Goal: Check status: Check status

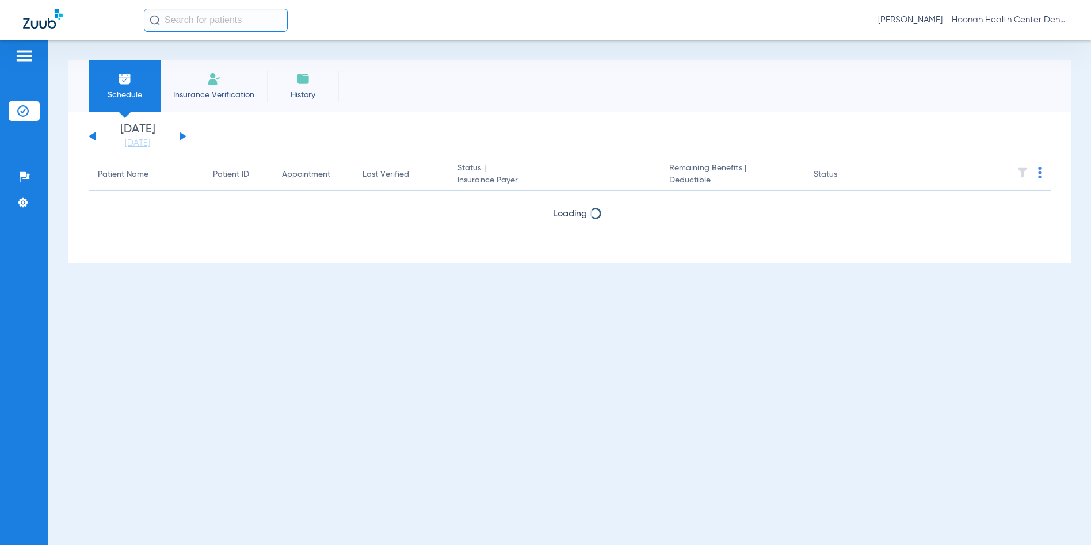
click at [974, 20] on span "[PERSON_NAME] - Hoonah Health Center Dental | SEARHC" at bounding box center [973, 20] width 190 height 12
click at [1012, 35] on button "Account Selection" at bounding box center [1025, 40] width 83 height 23
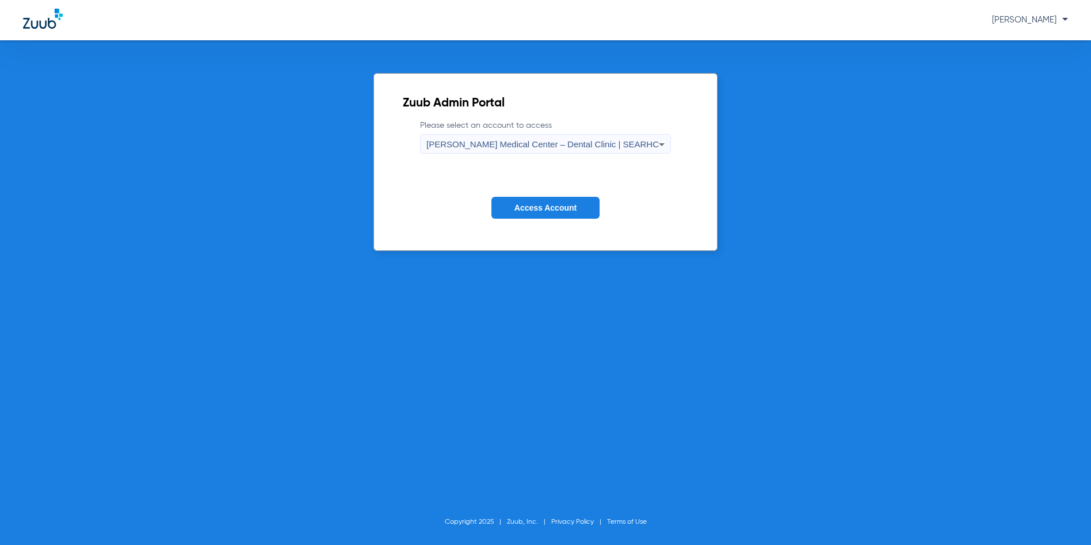
click at [516, 139] on span "[PERSON_NAME] Medical Center – Dental Clinic | SEARHC" at bounding box center [543, 144] width 233 height 10
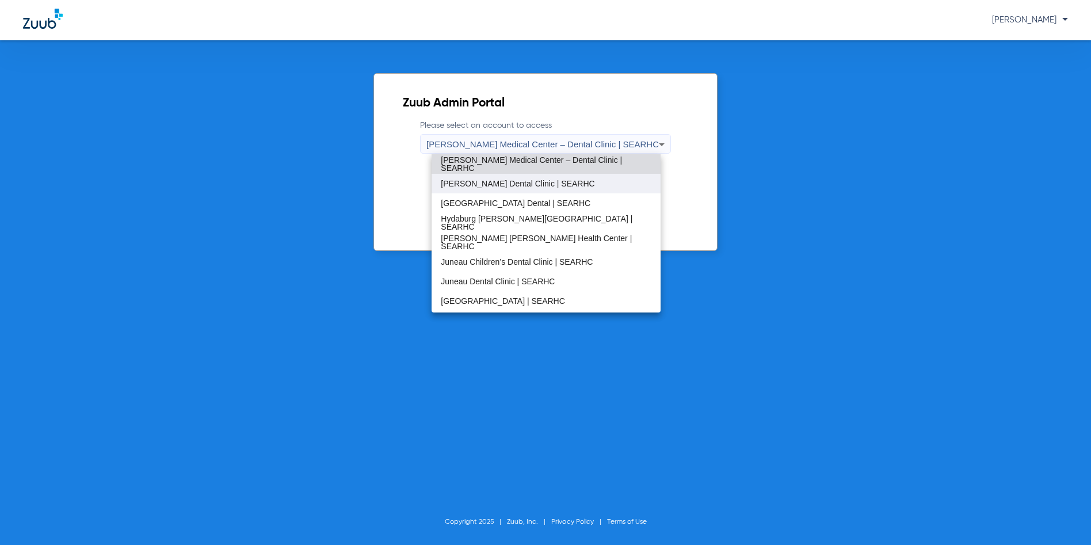
click at [473, 182] on span "[PERSON_NAME] Dental Clinic | SEARHC" at bounding box center [518, 184] width 154 height 8
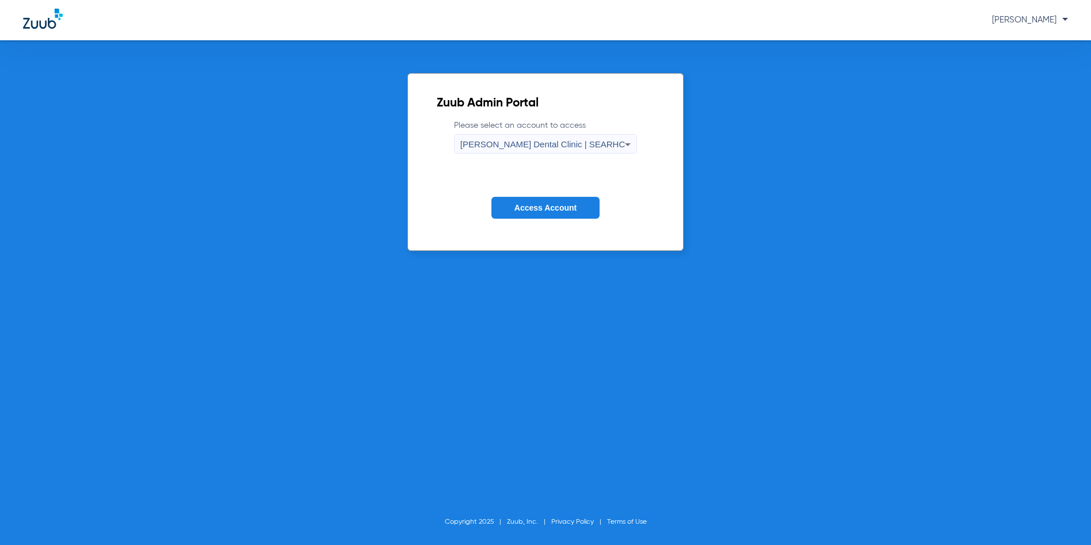
click at [537, 205] on span "Access Account" at bounding box center [546, 207] width 62 height 9
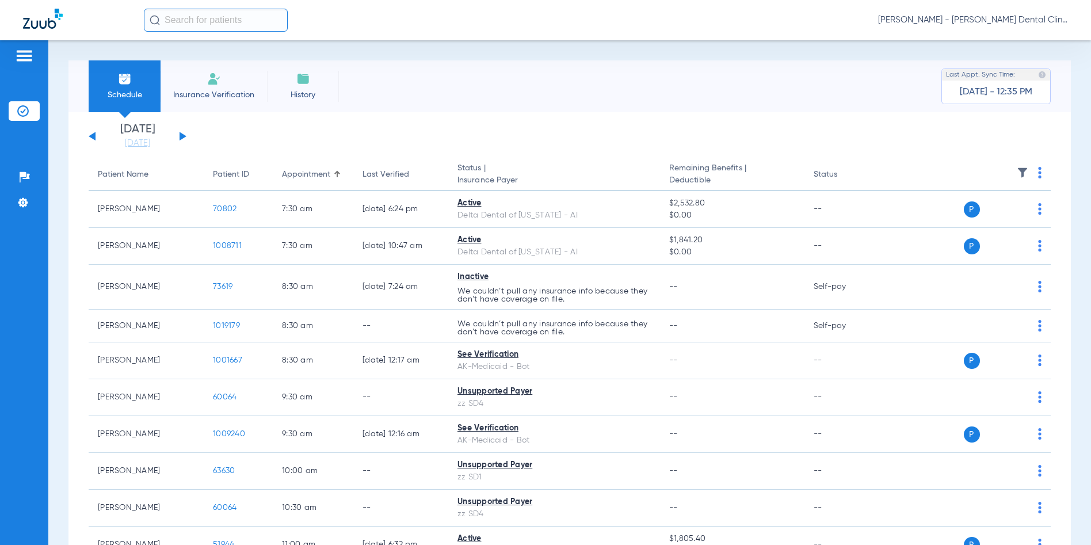
click at [183, 135] on button at bounding box center [183, 136] width 7 height 9
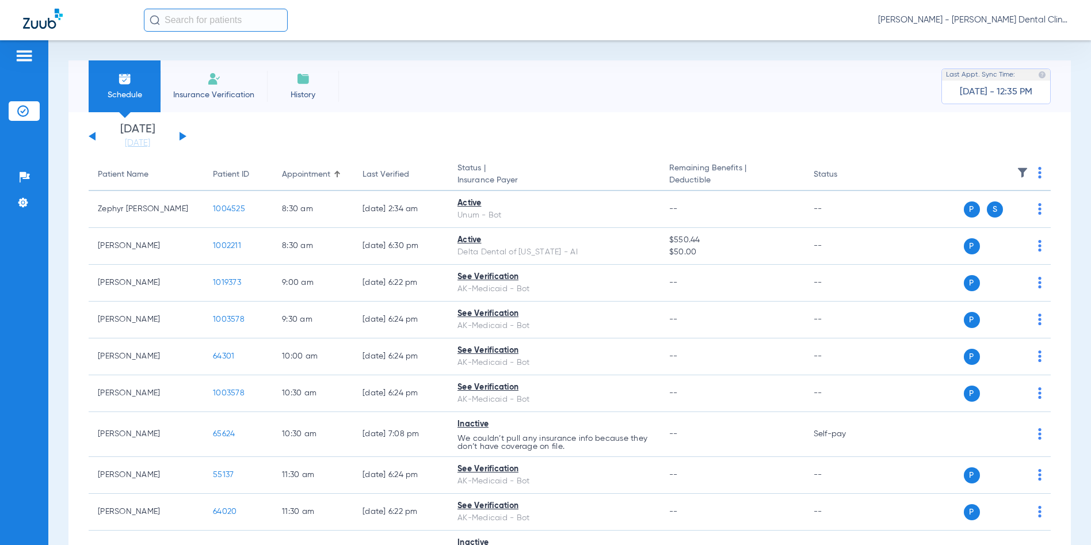
click at [183, 135] on button at bounding box center [183, 136] width 7 height 9
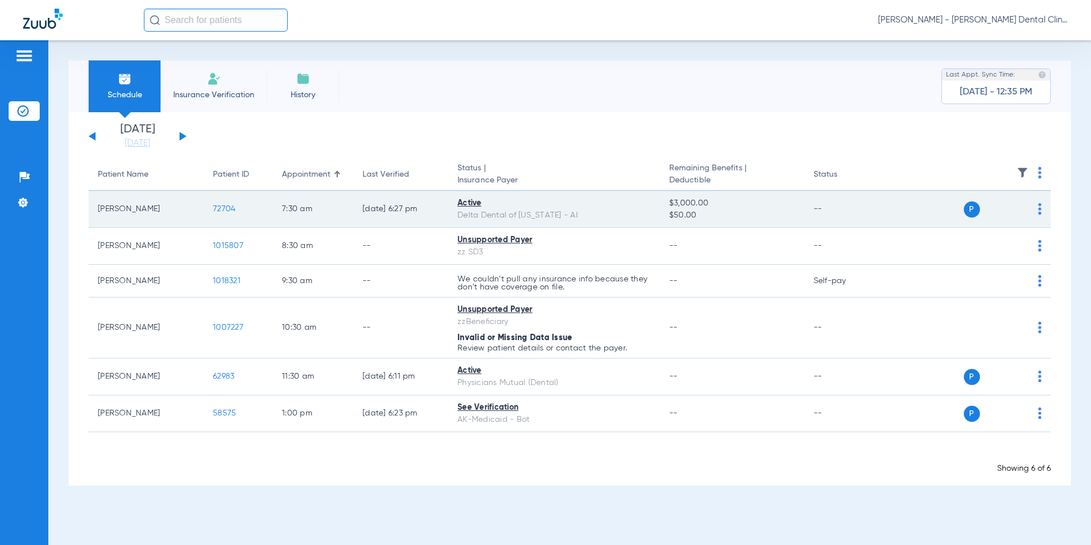
click at [227, 208] on span "72704" at bounding box center [224, 209] width 22 height 8
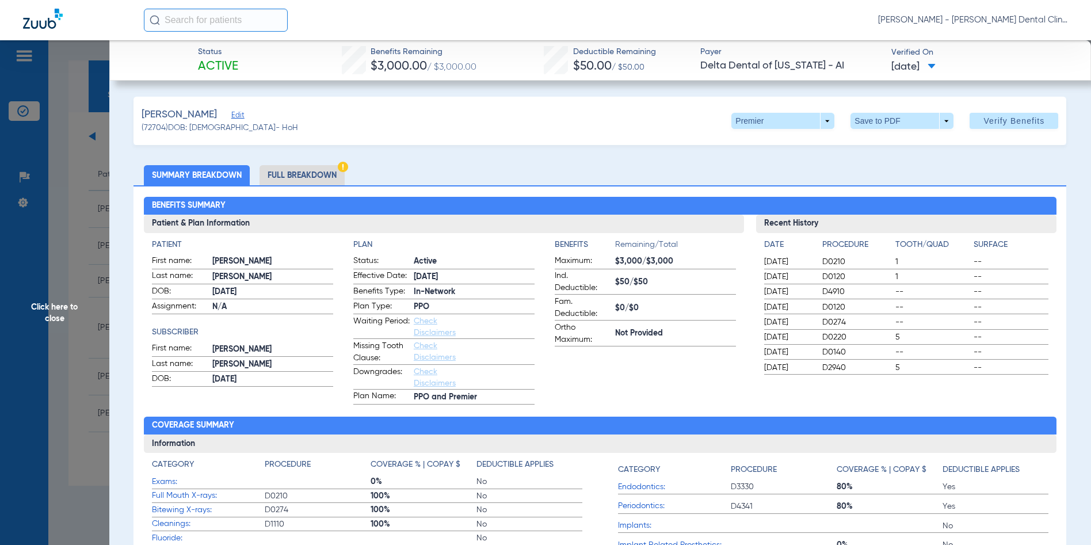
click at [41, 308] on span "Click here to close" at bounding box center [54, 312] width 109 height 545
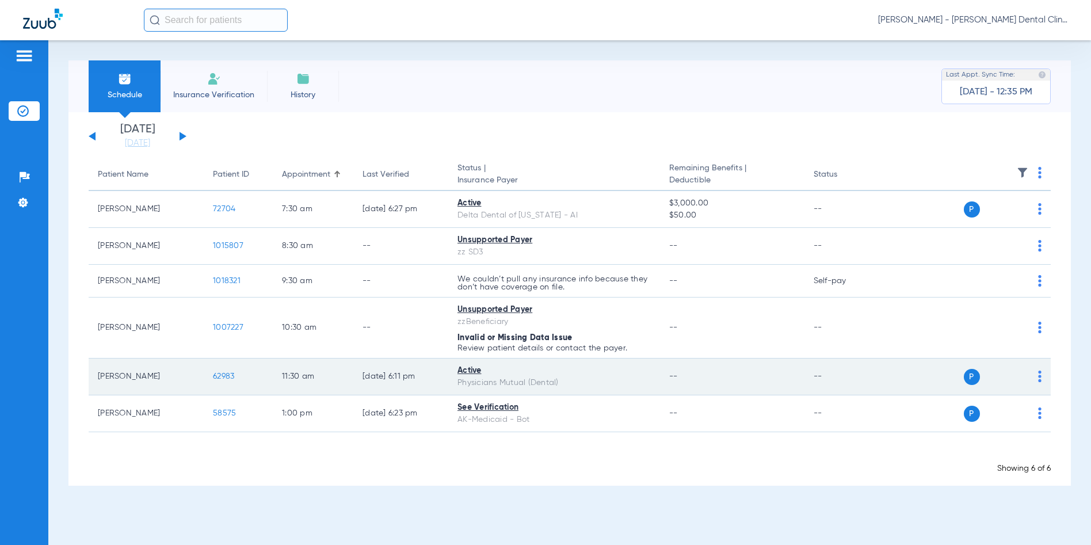
click at [242, 375] on td "62983" at bounding box center [238, 377] width 69 height 37
click at [224, 376] on span "62983" at bounding box center [223, 376] width 21 height 8
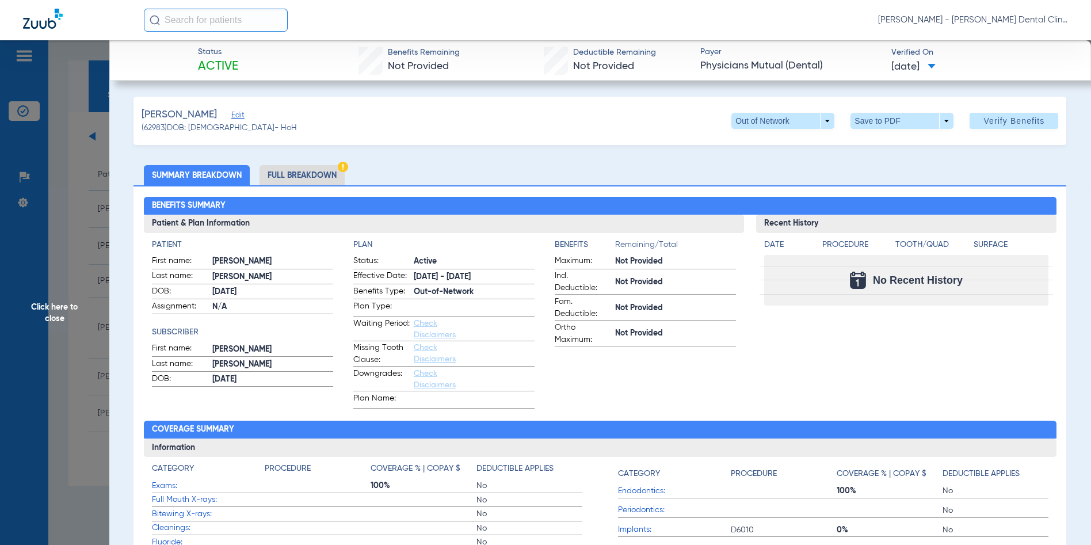
click at [61, 311] on span "Click here to close" at bounding box center [54, 312] width 109 height 545
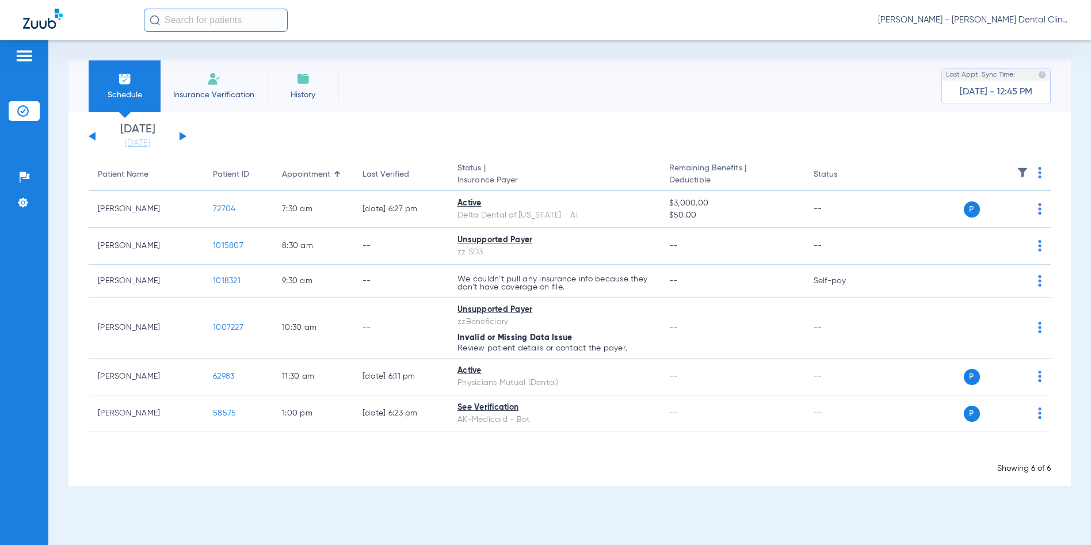
click at [999, 15] on span "[PERSON_NAME] - [PERSON_NAME] Dental Clinic | SEARHC" at bounding box center [973, 20] width 190 height 12
click at [994, 37] on span "Account Selection" at bounding box center [1025, 41] width 64 height 8
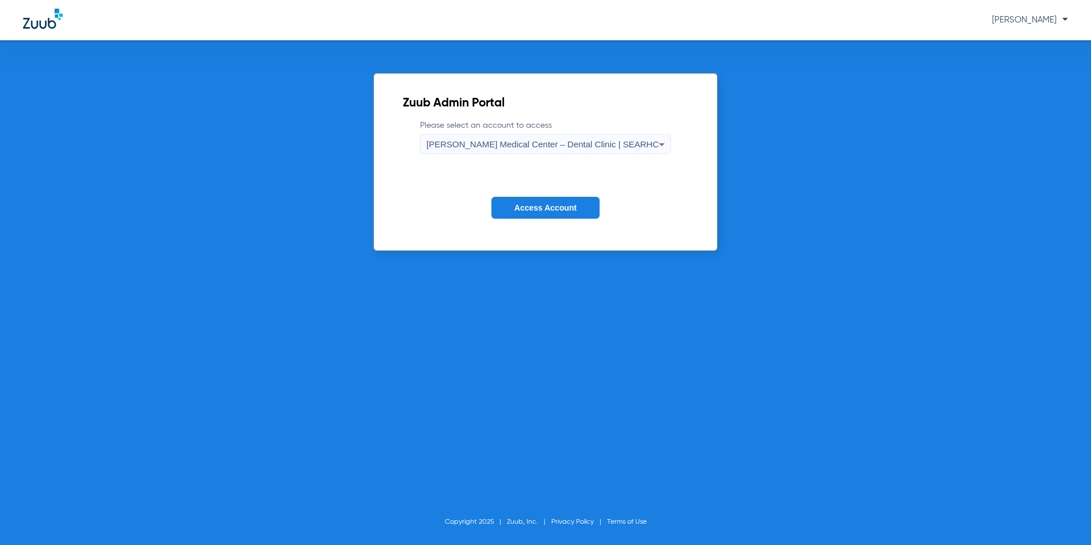
click at [540, 140] on span "[PERSON_NAME] Medical Center – Dental Clinic | SEARHC" at bounding box center [543, 144] width 233 height 10
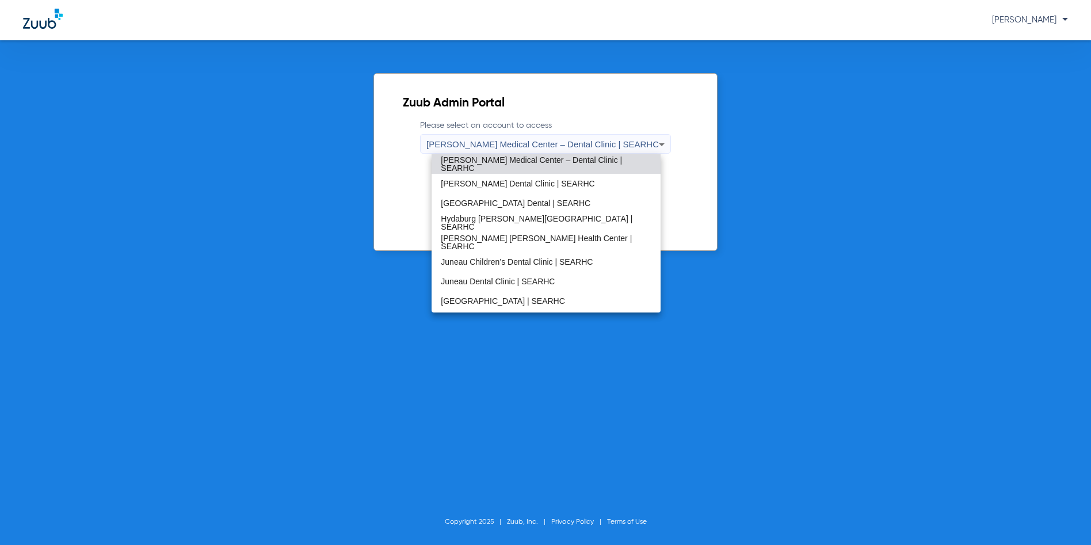
click at [504, 243] on span "[PERSON_NAME] [PERSON_NAME] Health Center | SEARHC" at bounding box center [546, 242] width 210 height 16
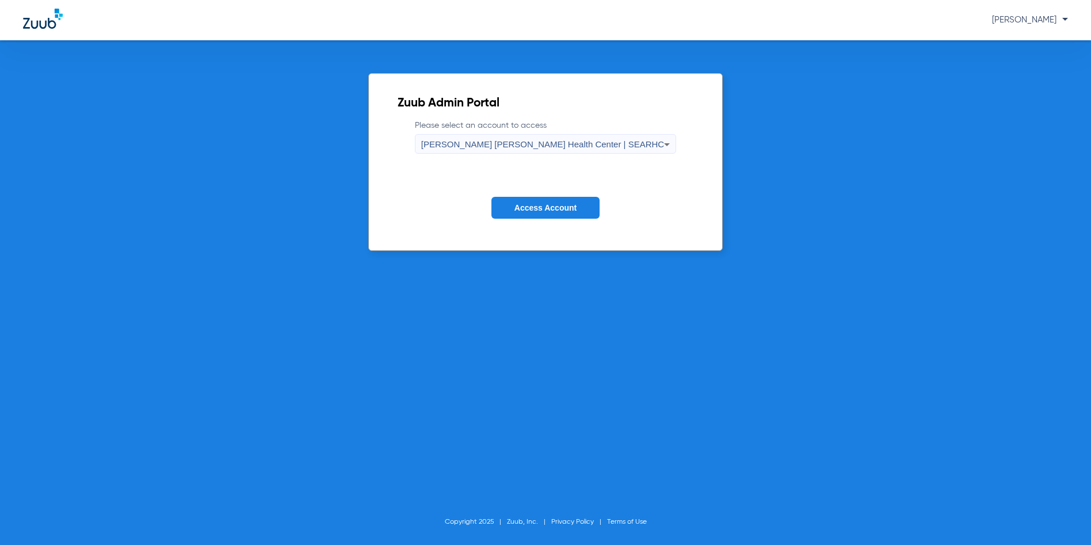
click at [540, 208] on span "Access Account" at bounding box center [546, 207] width 62 height 9
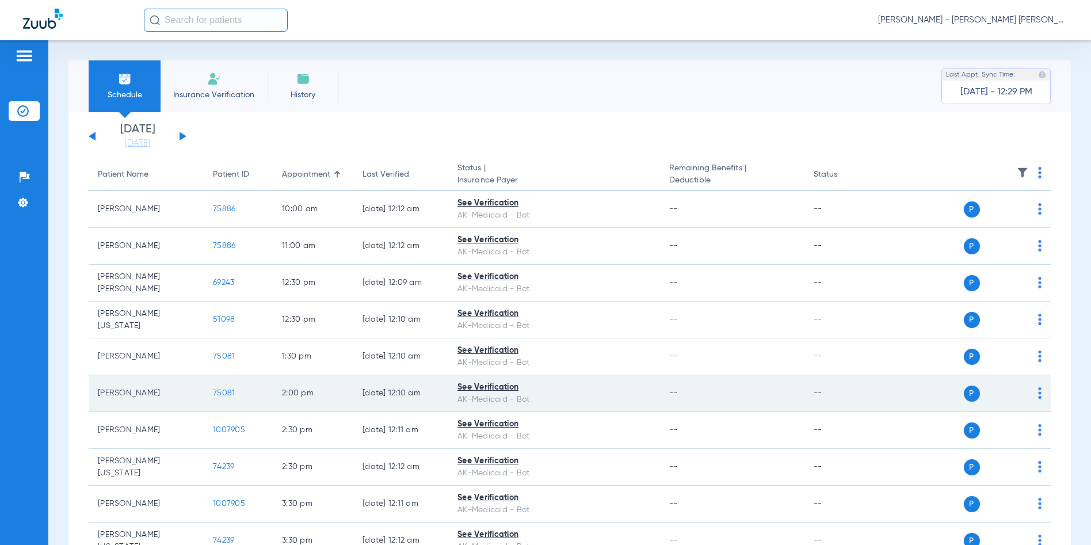
scroll to position [58, 0]
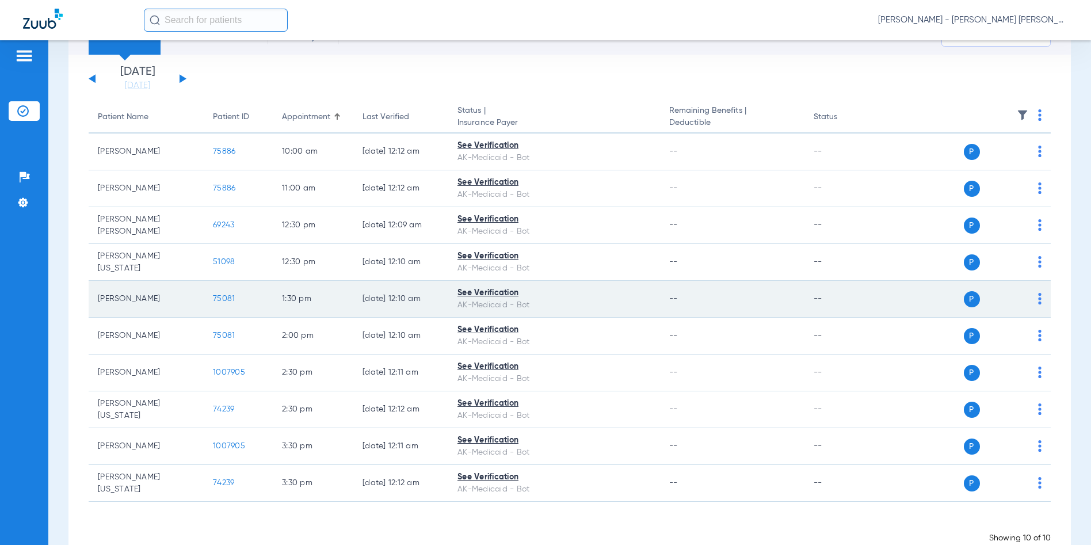
click at [232, 300] on span "75081" at bounding box center [224, 299] width 22 height 8
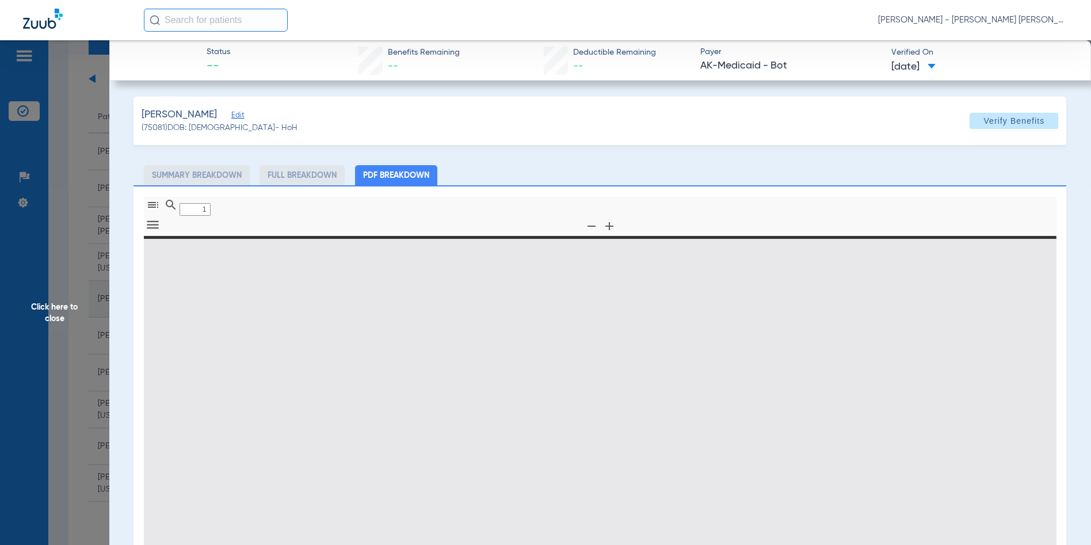
type input "0"
select select "page-width"
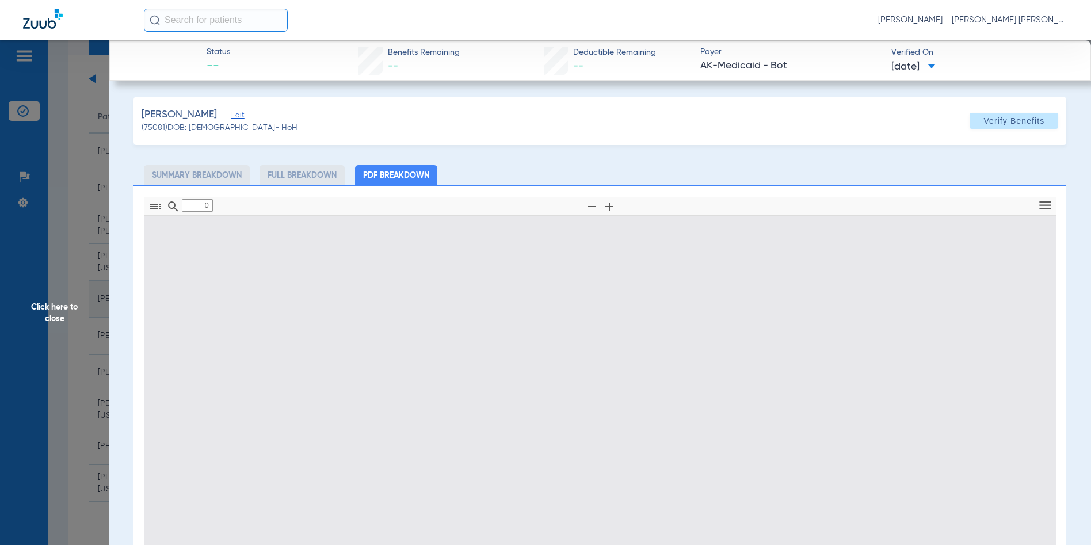
type input "1"
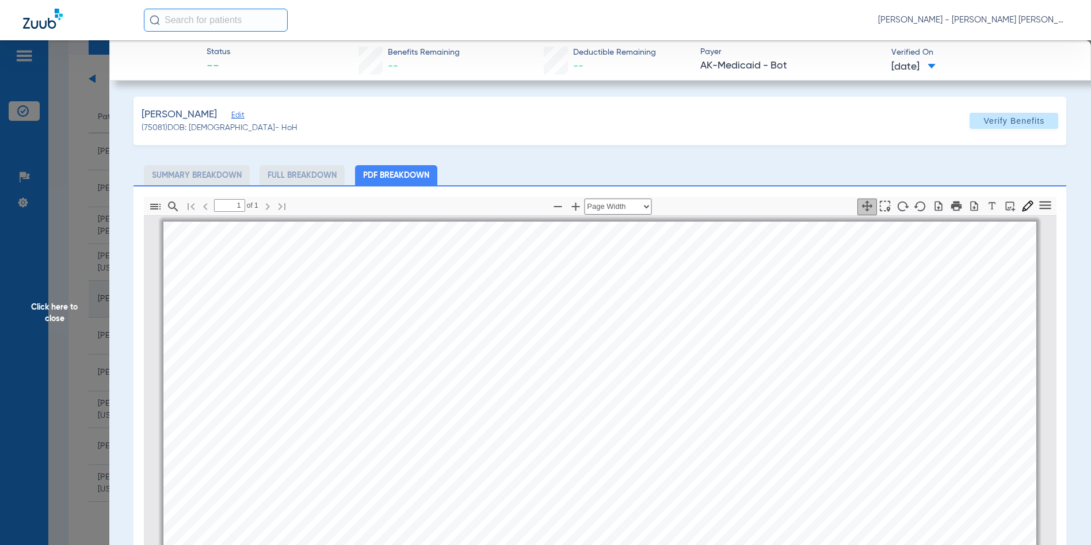
scroll to position [6, 0]
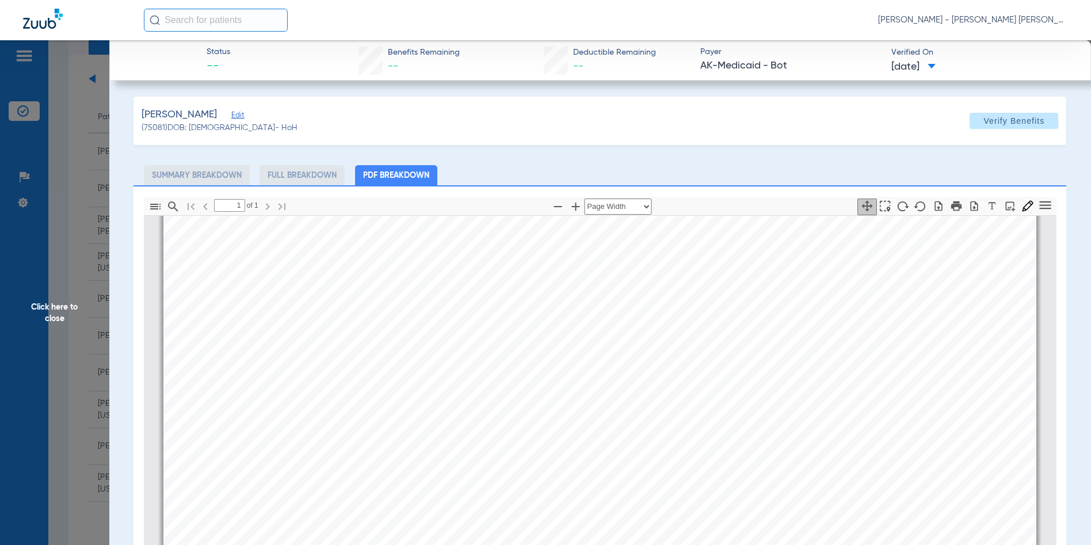
click at [55, 303] on span "Click here to close" at bounding box center [54, 312] width 109 height 545
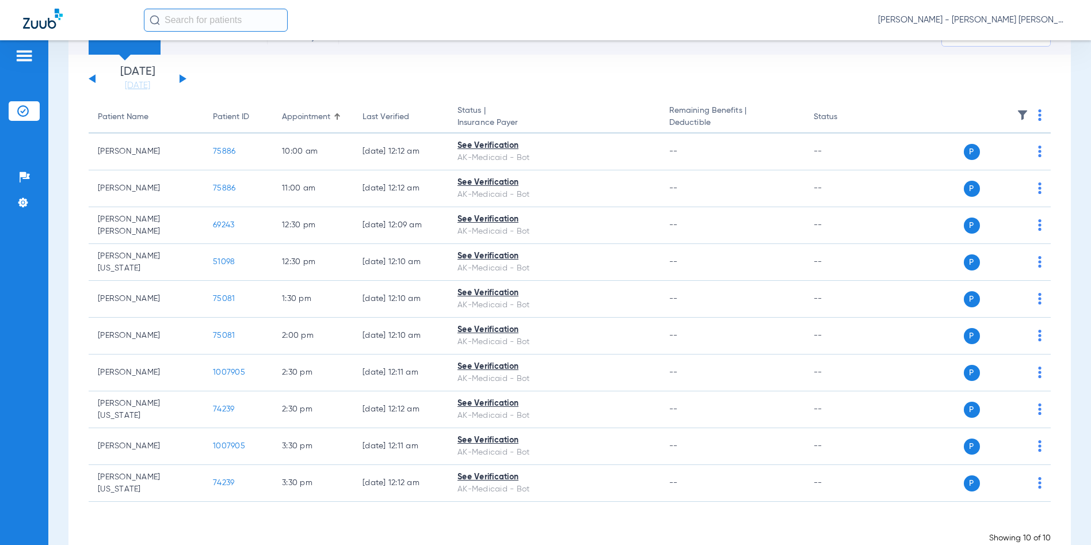
click at [182, 78] on button at bounding box center [183, 78] width 7 height 9
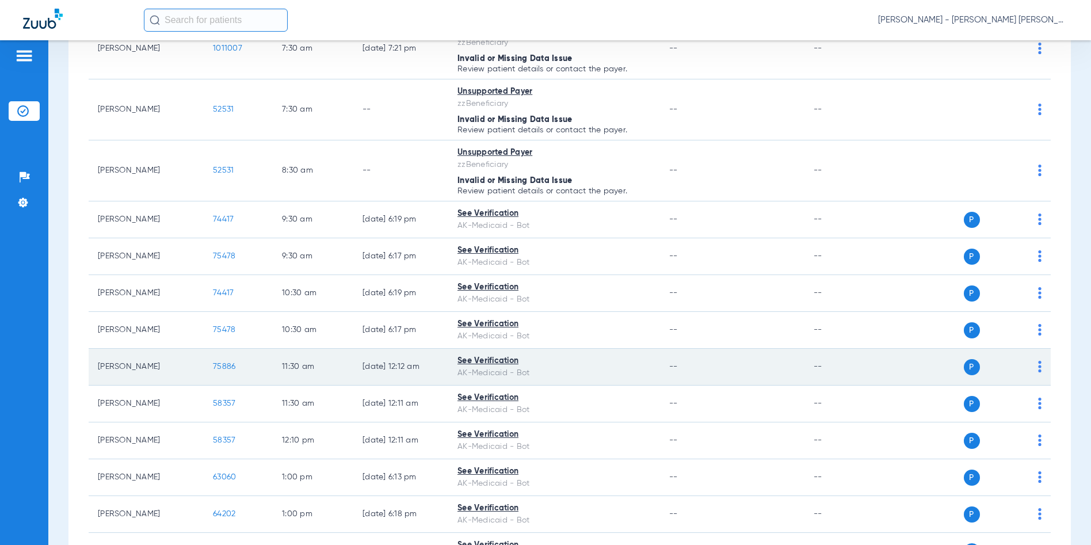
scroll to position [288, 0]
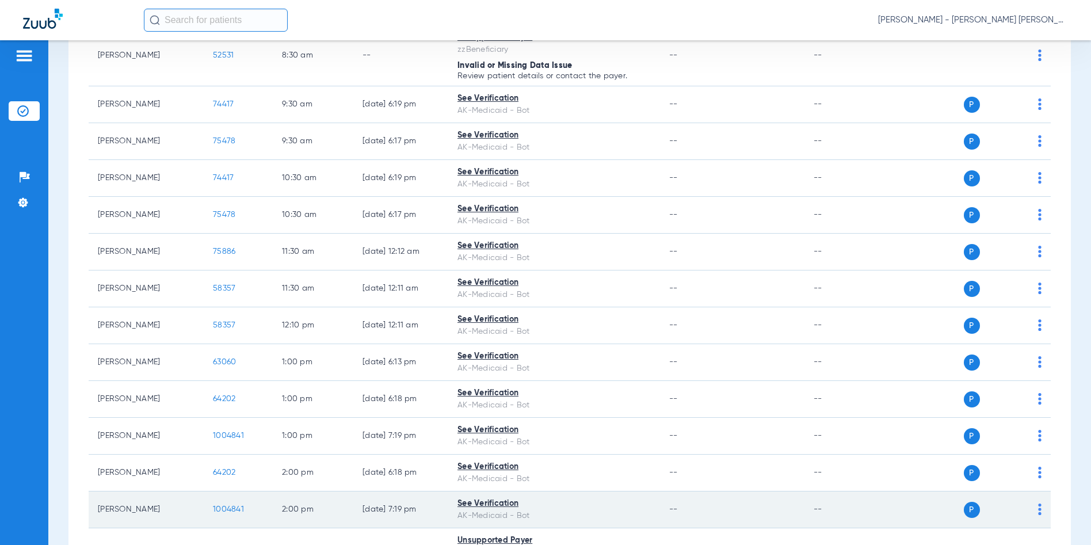
click at [226, 509] on span "1004841" at bounding box center [228, 509] width 31 height 8
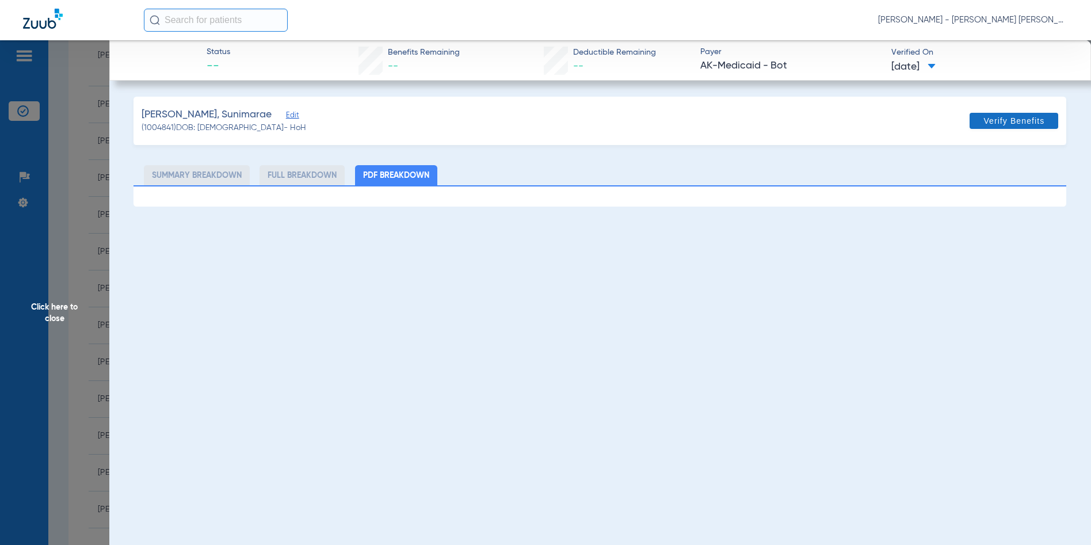
click at [985, 116] on span "Verify Benefits" at bounding box center [1014, 120] width 61 height 9
click at [316, 311] on div "Status -- Benefits Remaining -- Deductible Remaining -- Payer AK-Medicaid - Bot…" at bounding box center [600, 312] width 982 height 545
click at [64, 313] on span "Click here to close" at bounding box center [54, 312] width 109 height 545
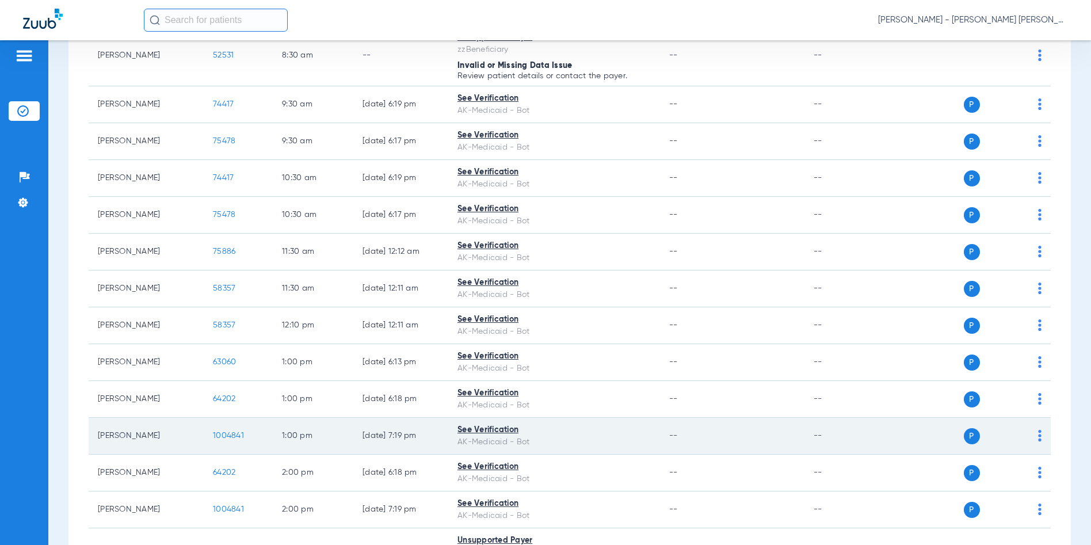
click at [146, 433] on td "[PERSON_NAME]" at bounding box center [146, 436] width 115 height 37
click at [232, 431] on td "1004841" at bounding box center [238, 436] width 69 height 37
click at [231, 433] on span "1004841" at bounding box center [228, 436] width 31 height 8
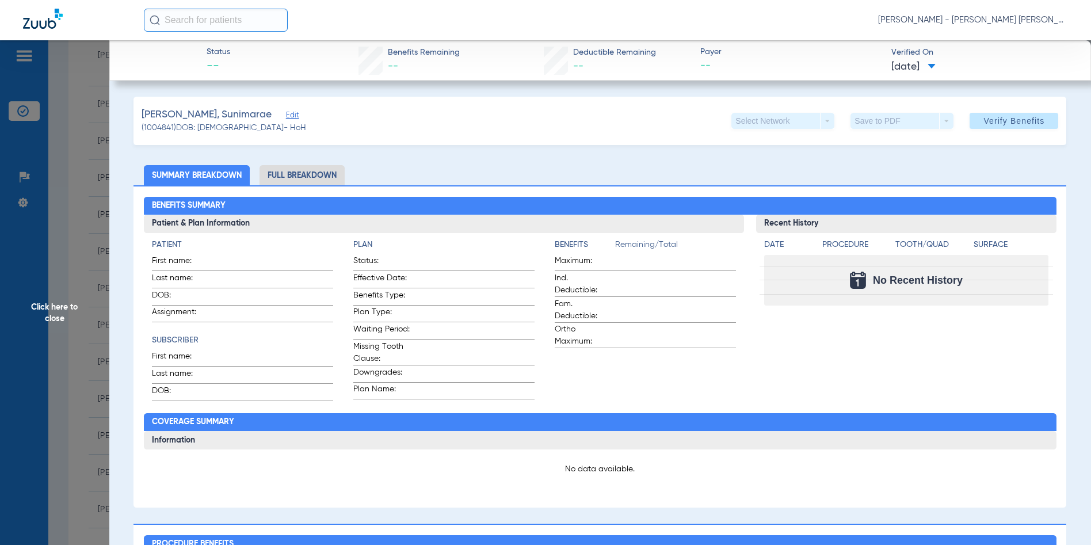
click at [45, 312] on span "Click here to close" at bounding box center [54, 312] width 109 height 545
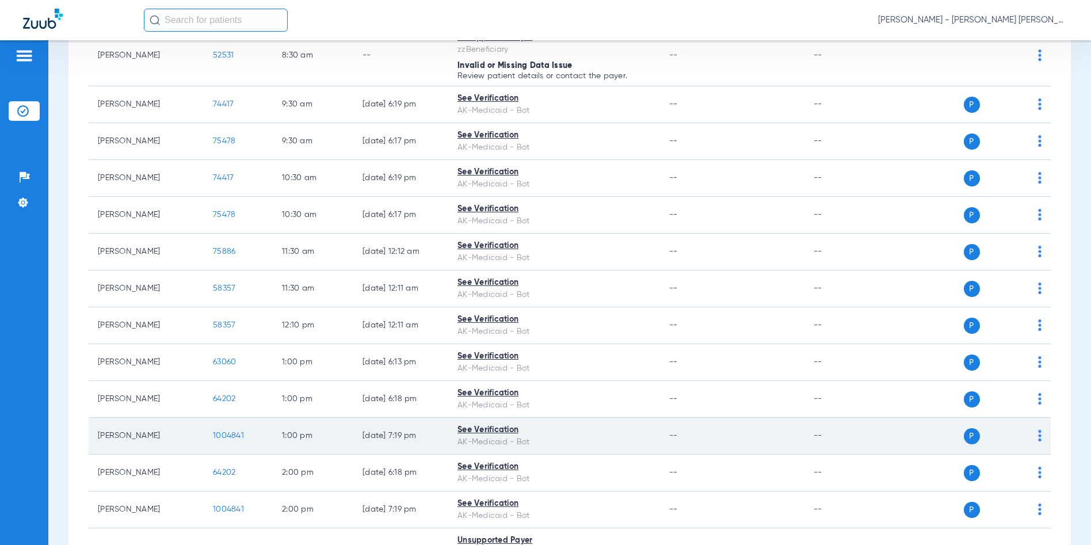
click at [1038, 436] on img at bounding box center [1039, 436] width 3 height 12
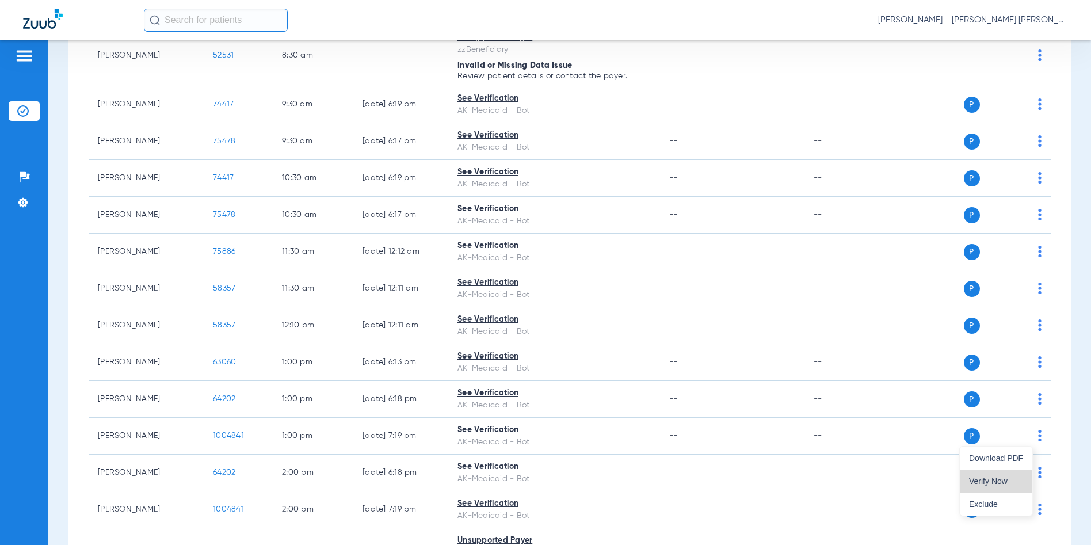
click at [1004, 482] on span "Verify Now" at bounding box center [996, 481] width 54 height 8
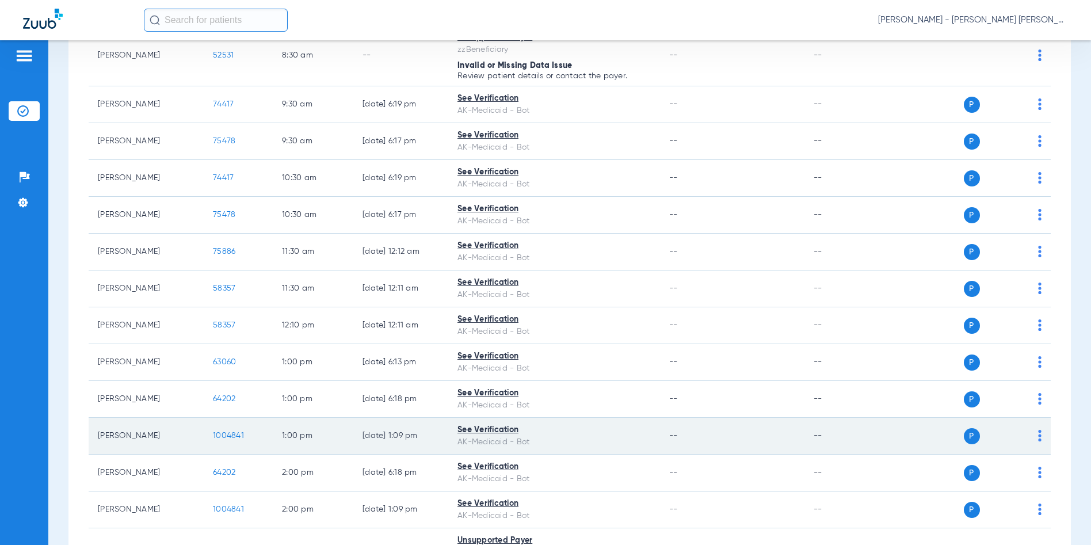
click at [229, 435] on span "1004841" at bounding box center [228, 436] width 31 height 8
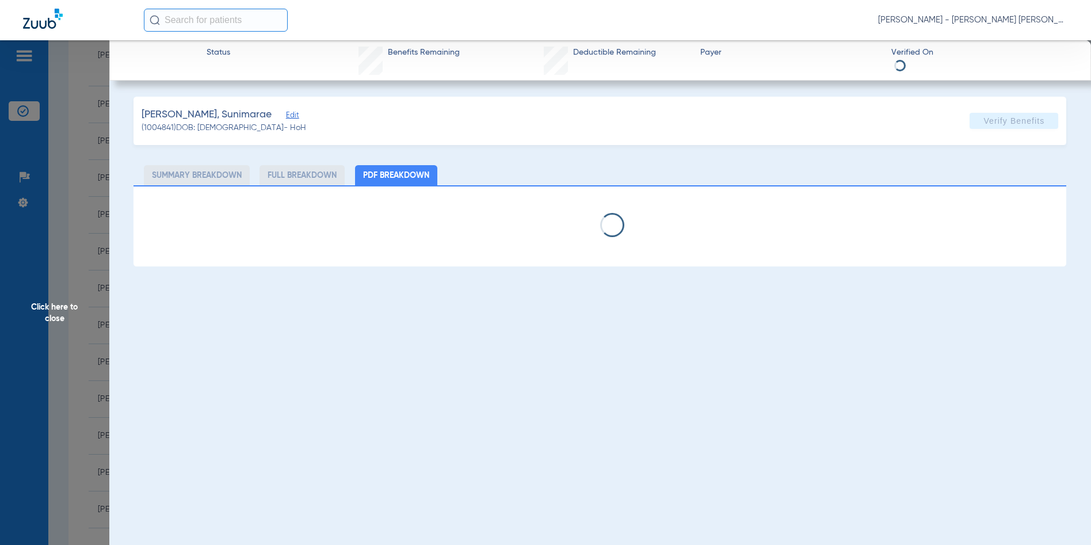
select select "page-width"
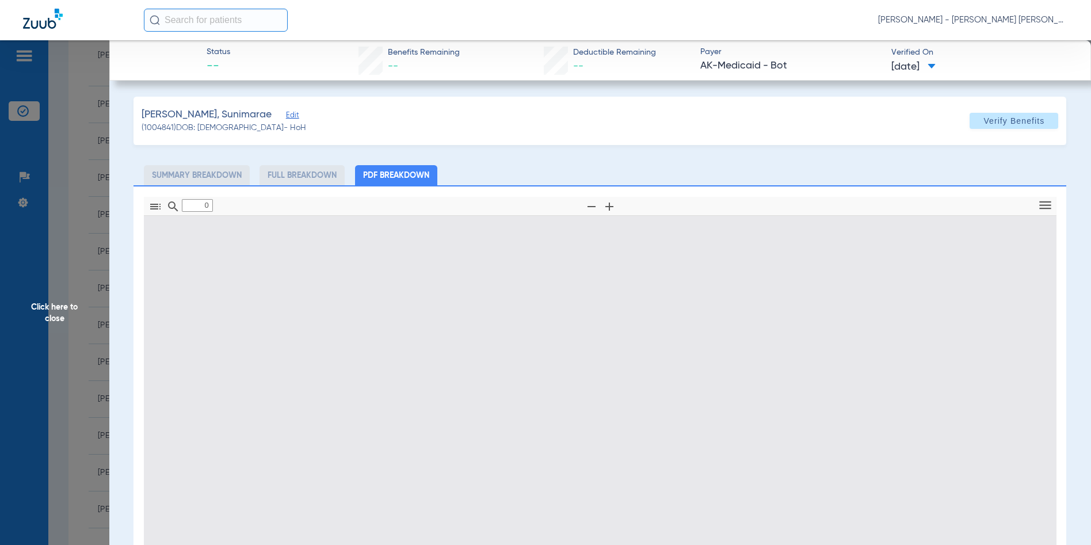
type input "1"
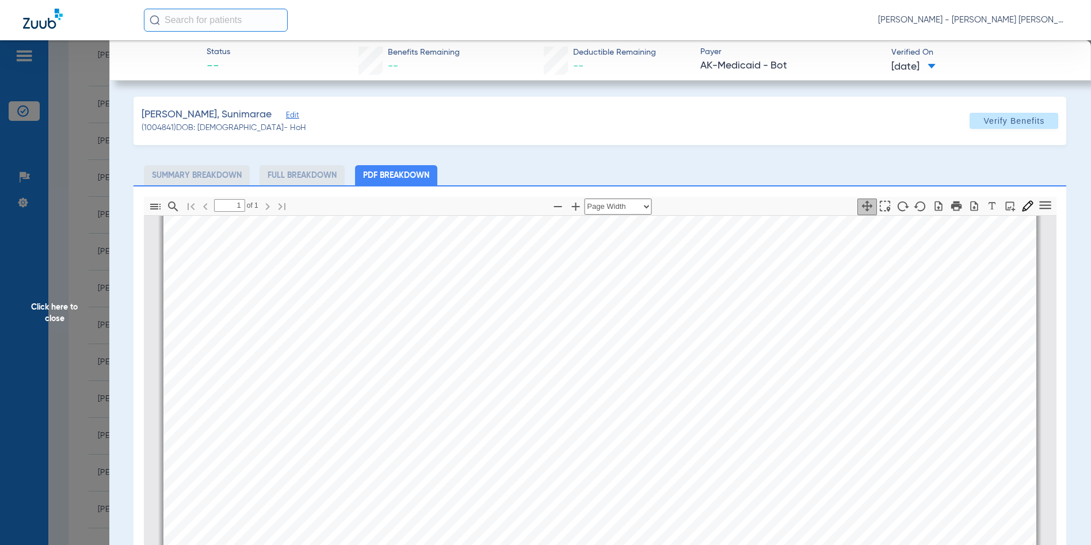
click at [54, 311] on span "Click here to close" at bounding box center [54, 312] width 109 height 545
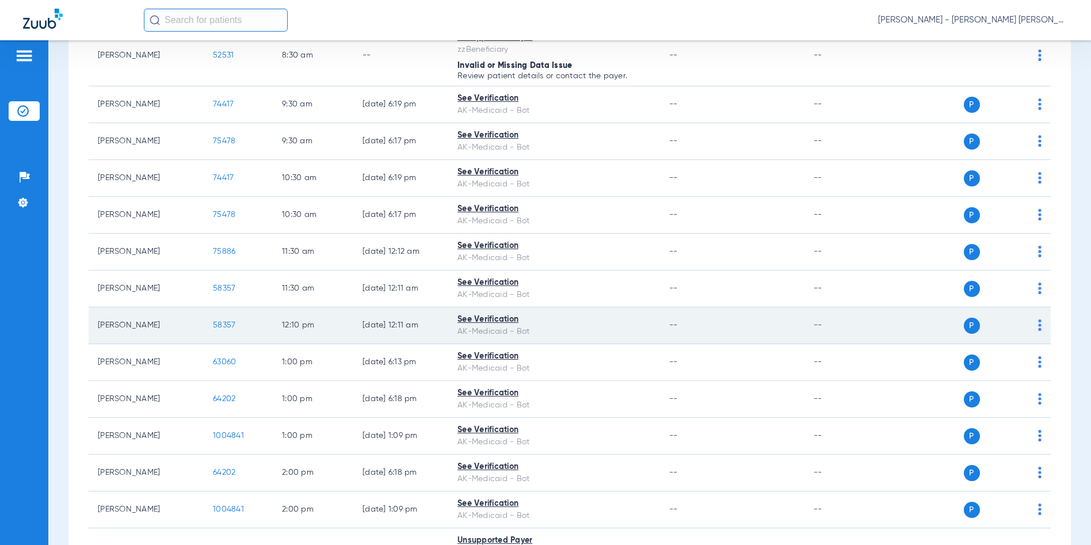
click at [227, 328] on span "58357" at bounding box center [224, 325] width 22 height 8
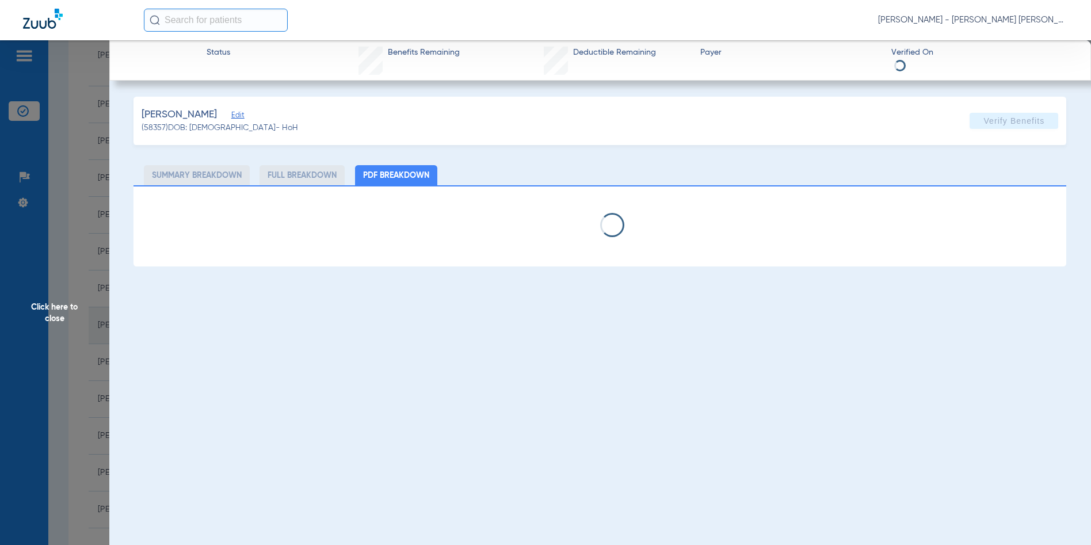
select select "page-width"
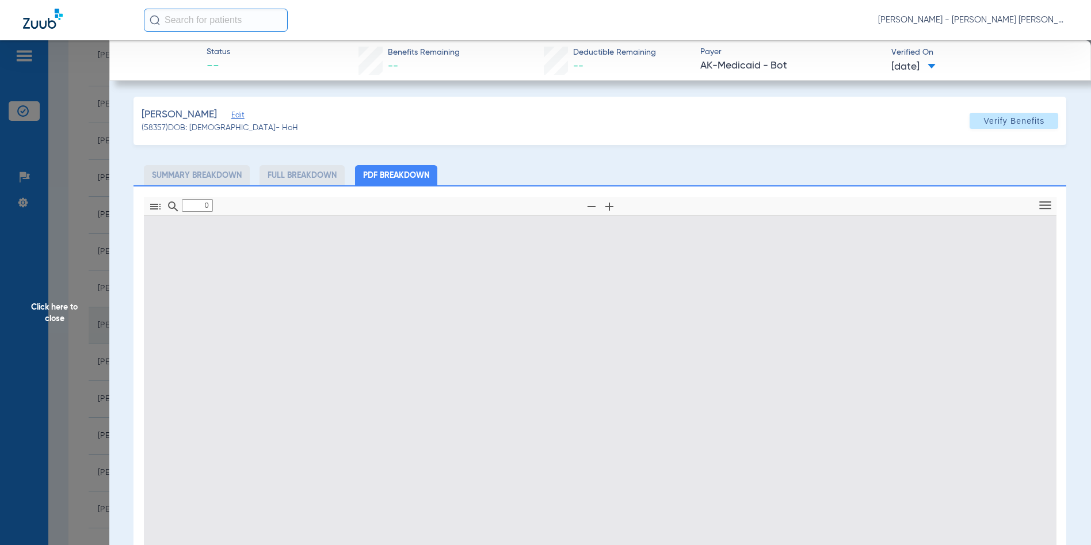
type input "1"
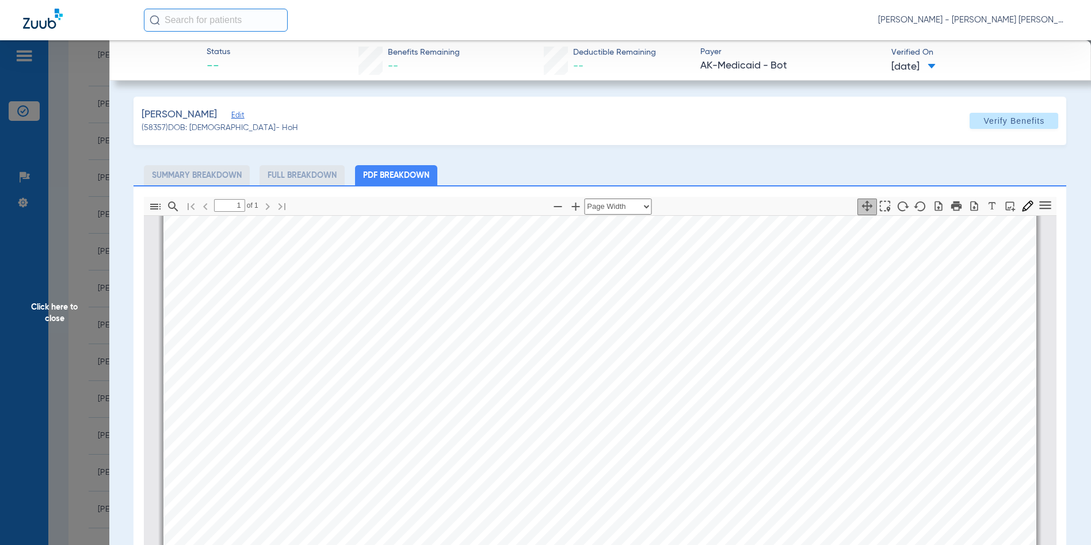
scroll to position [294, 0]
click at [56, 305] on span "Click here to close" at bounding box center [54, 312] width 109 height 545
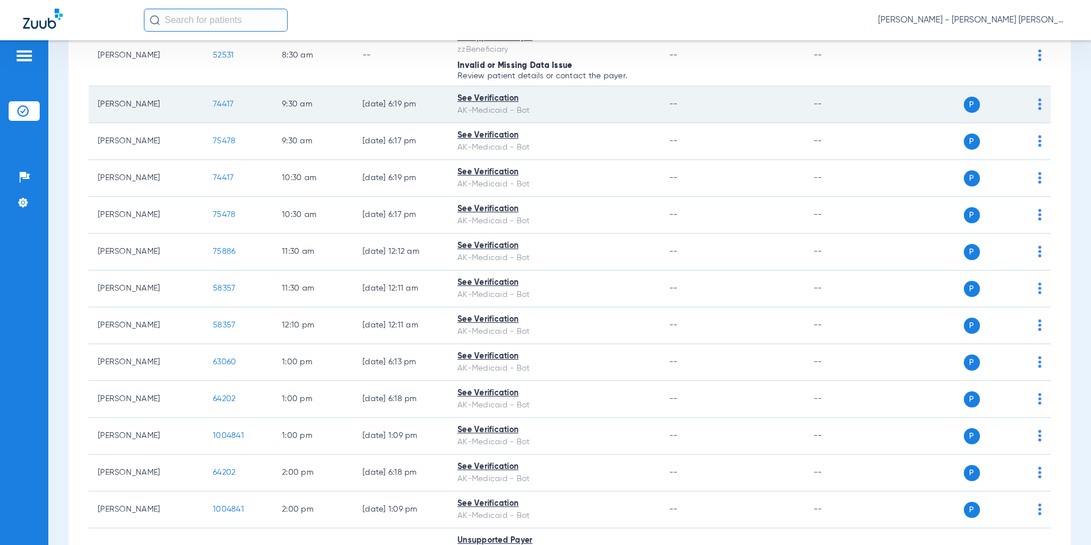
scroll to position [0, 0]
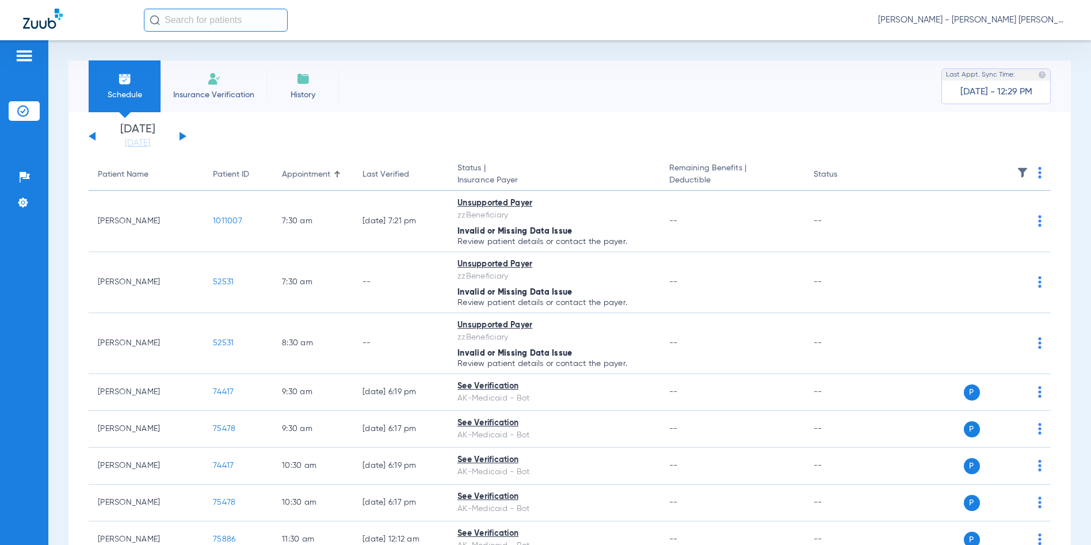
click at [181, 136] on button at bounding box center [183, 136] width 7 height 9
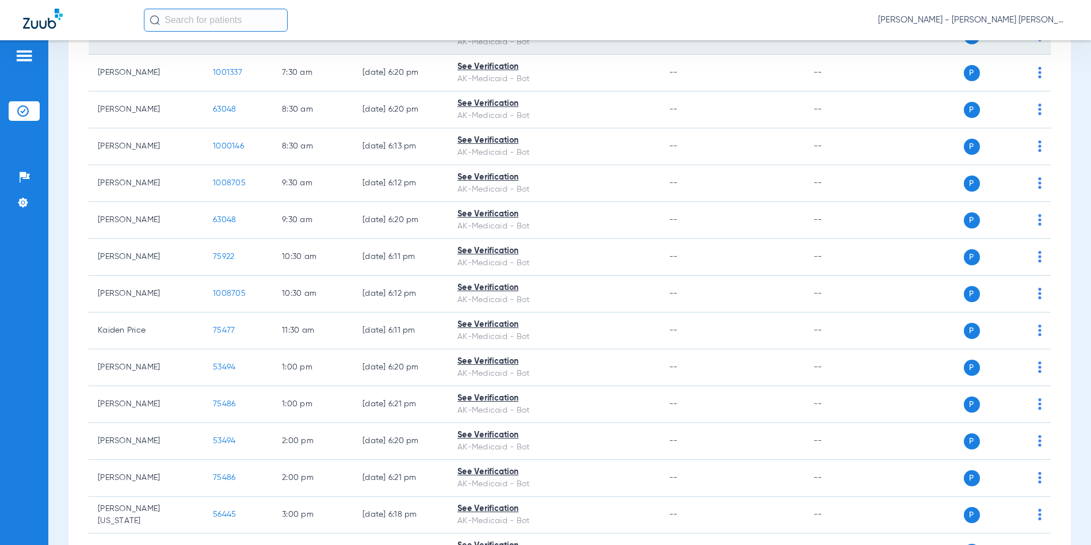
scroll to position [58, 0]
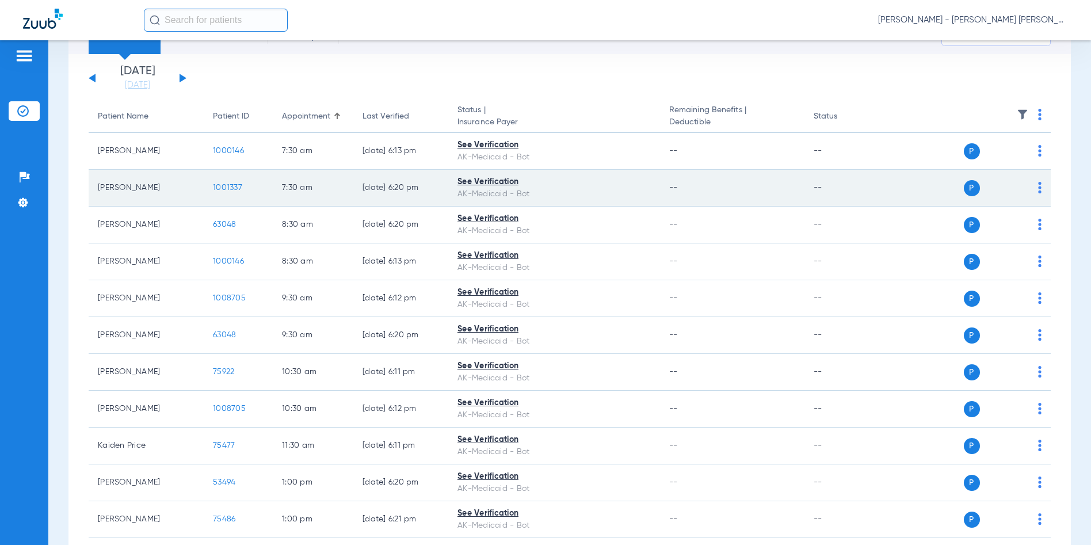
click at [219, 184] on span "1001337" at bounding box center [227, 188] width 29 height 8
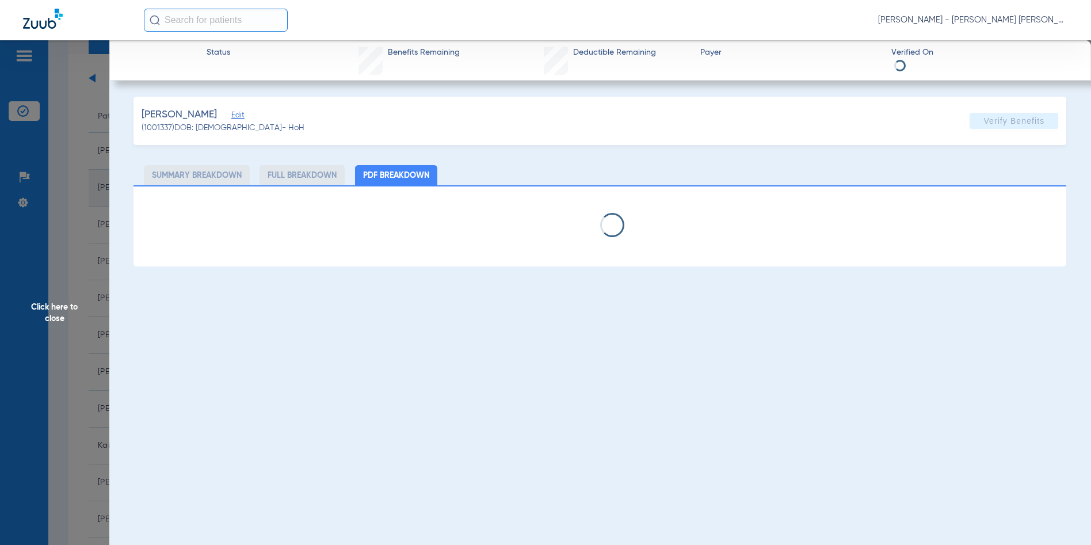
select select "page-width"
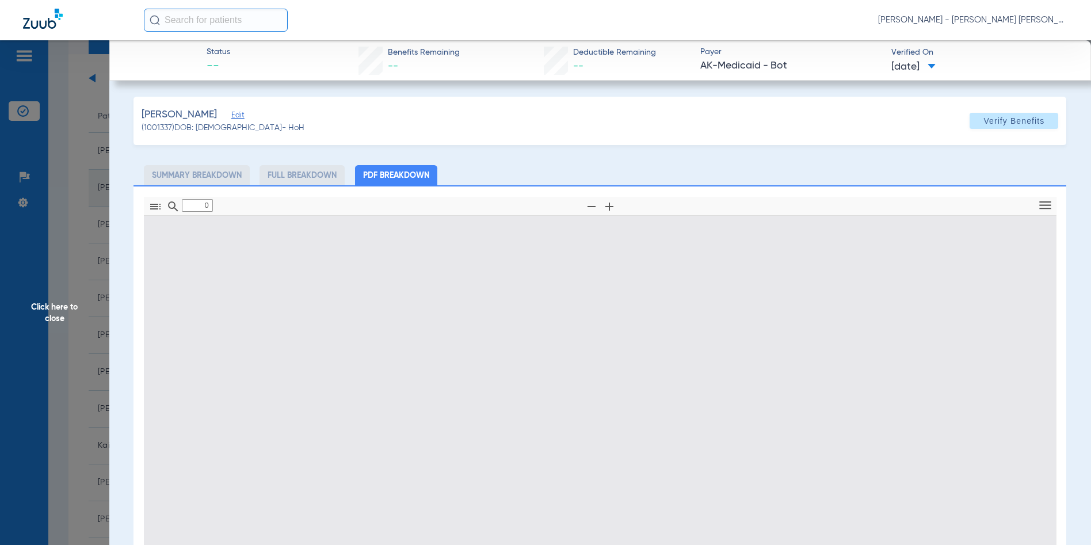
type input "1"
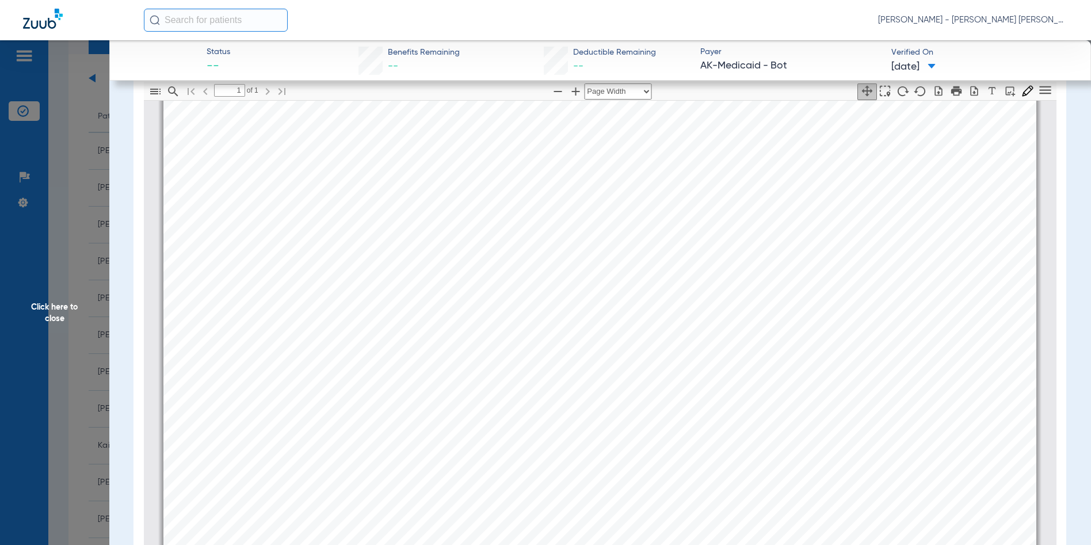
scroll to position [166, 0]
click at [54, 312] on span "Click here to close" at bounding box center [54, 312] width 109 height 545
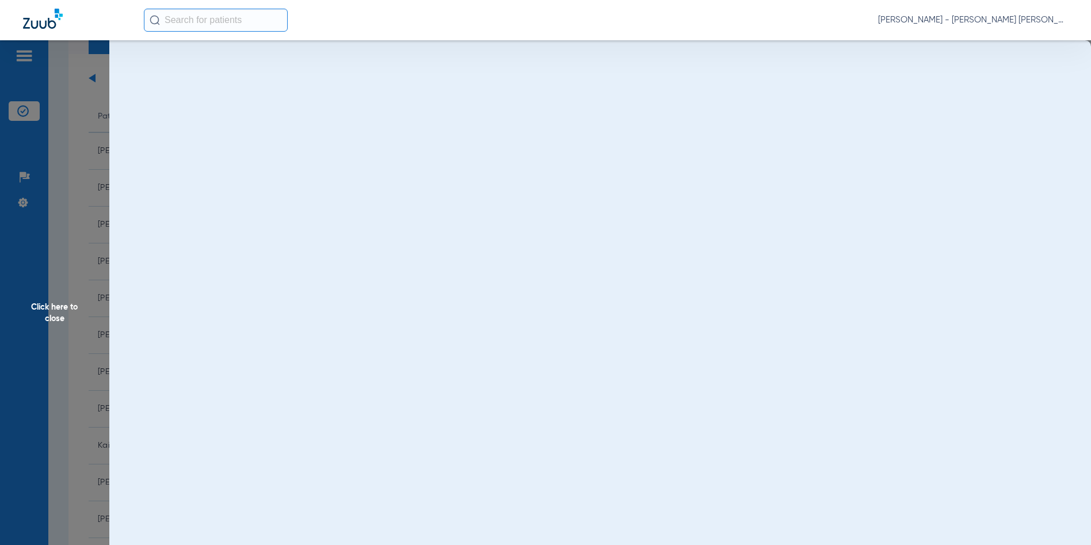
scroll to position [0, 0]
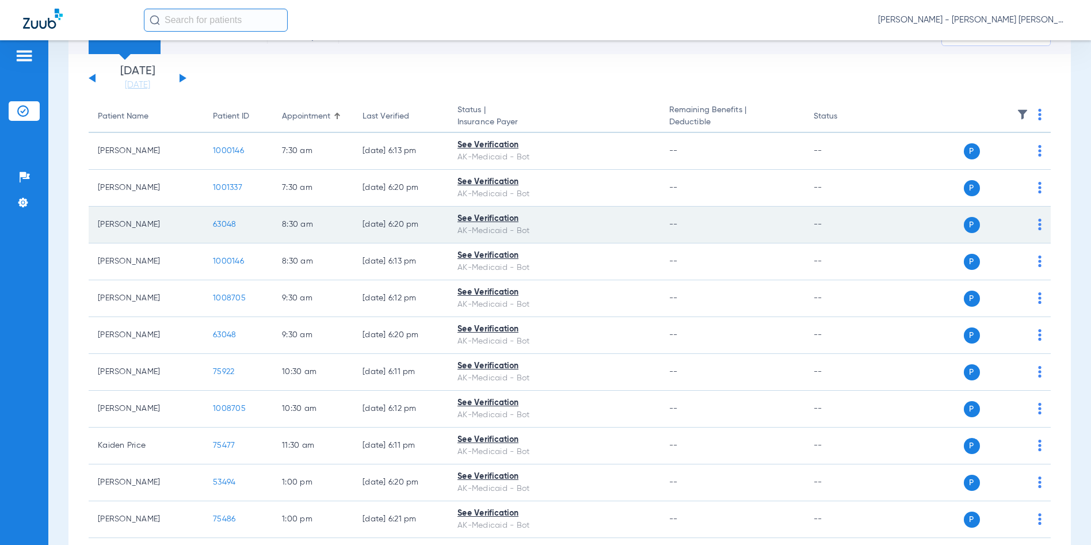
click at [234, 225] on span "63048" at bounding box center [224, 224] width 23 height 8
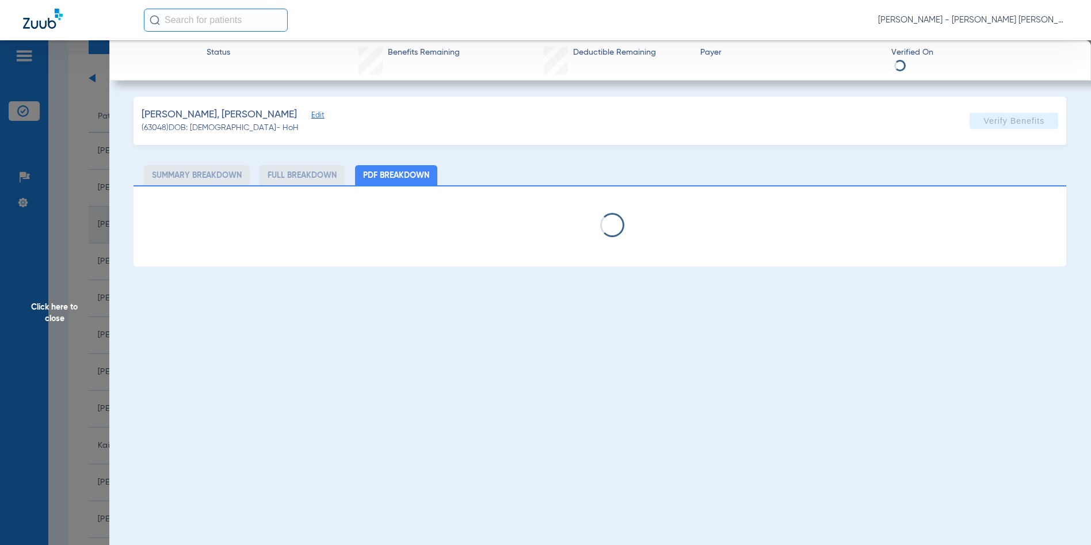
select select "page-width"
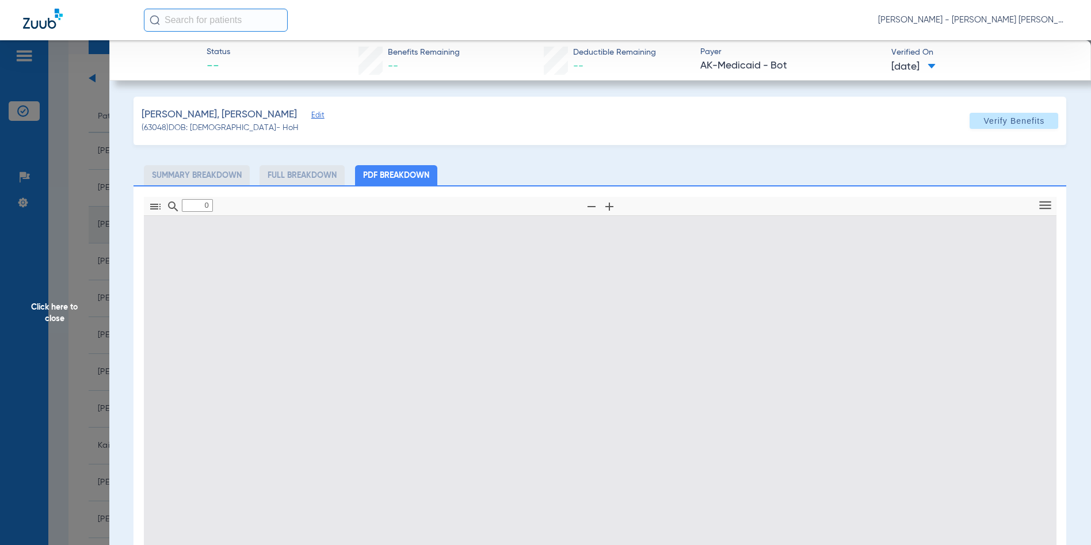
type input "1"
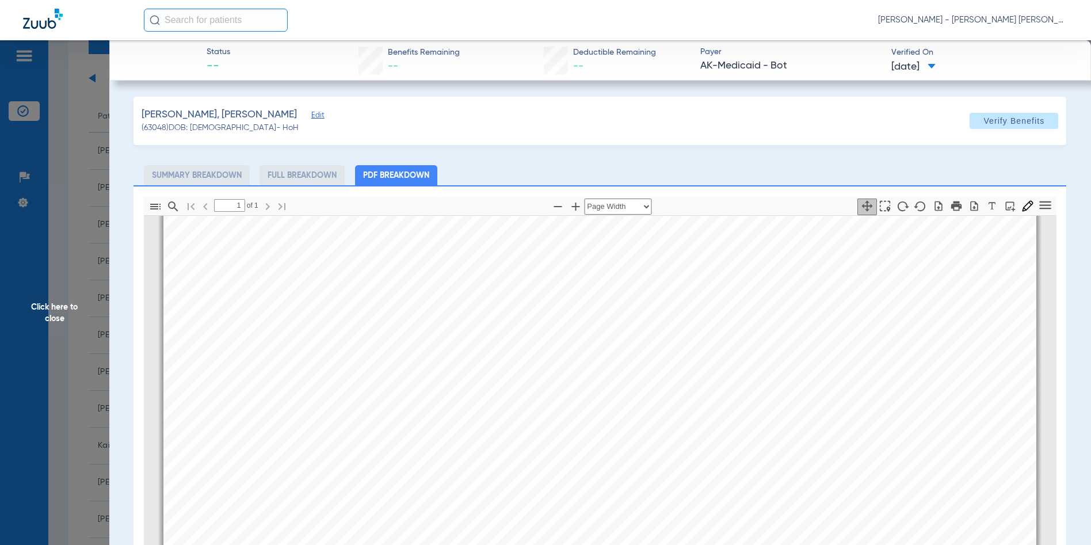
scroll to position [466, 0]
click at [51, 308] on span "Click here to close" at bounding box center [54, 312] width 109 height 545
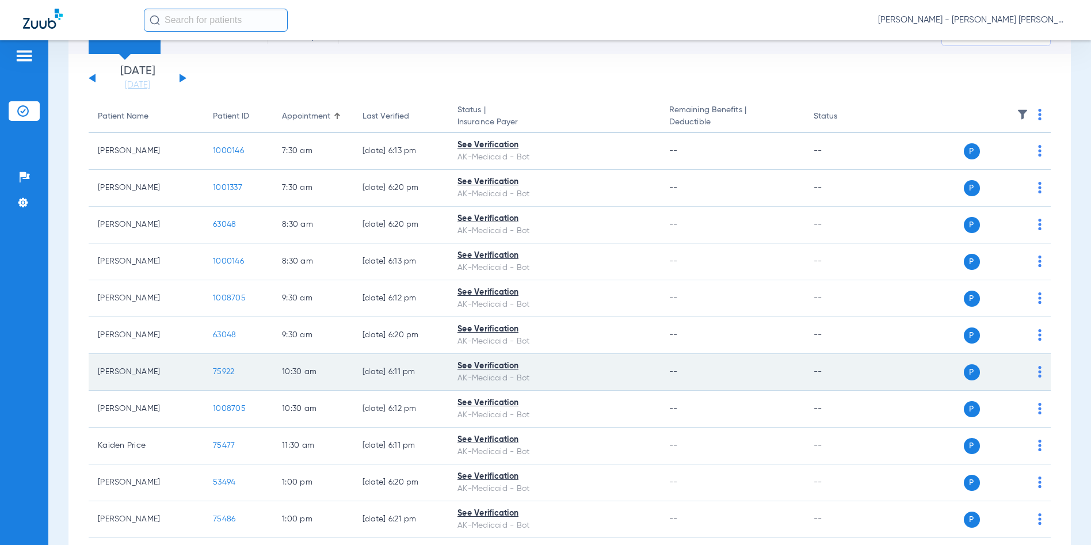
click at [217, 372] on span "75922" at bounding box center [223, 372] width 21 height 8
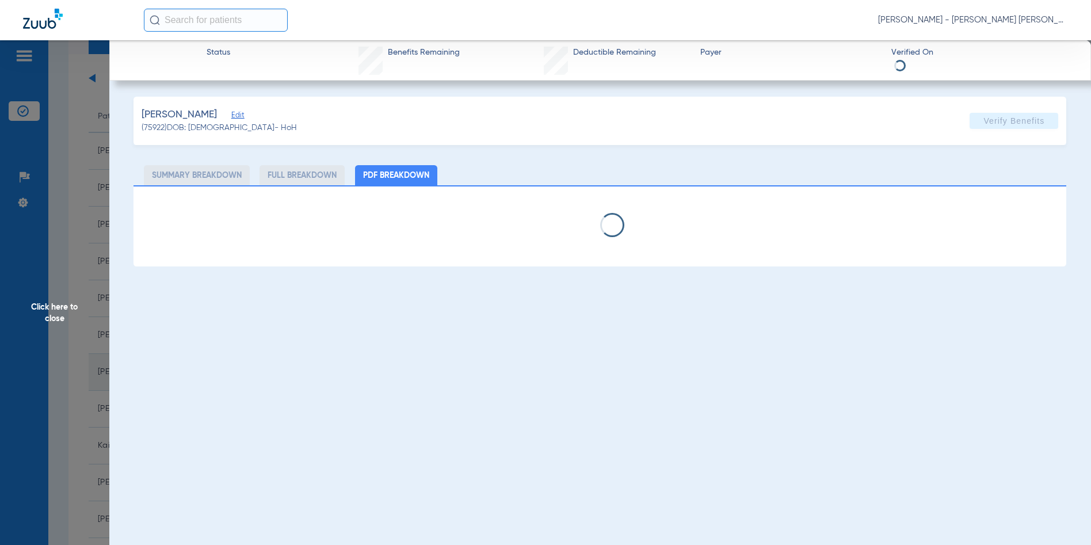
select select "page-width"
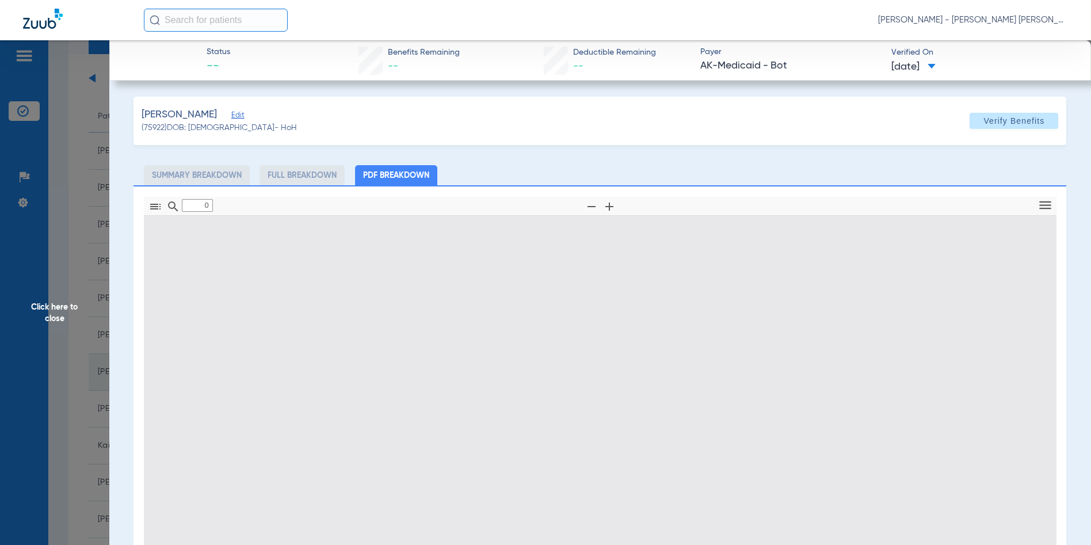
type input "1"
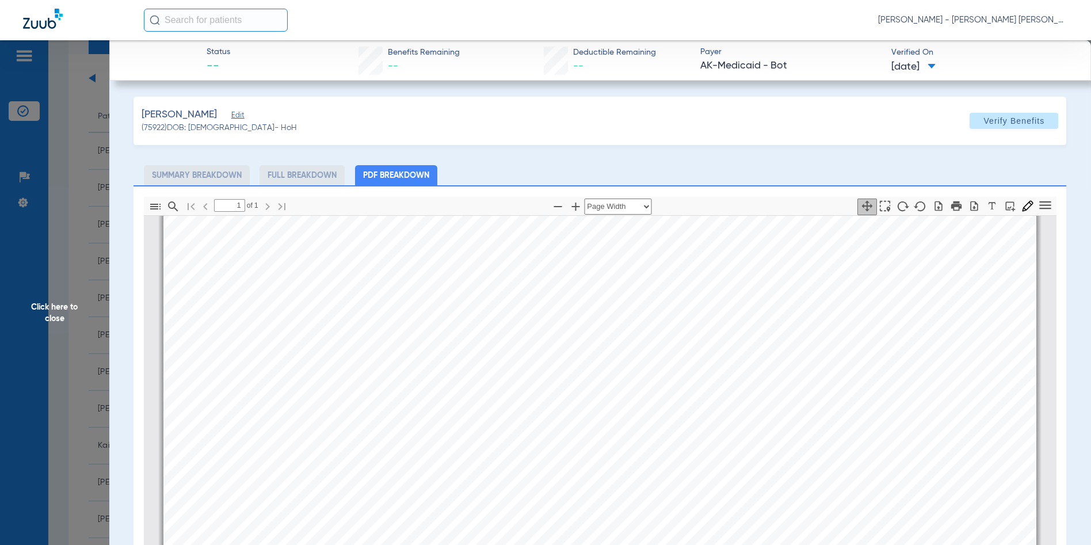
scroll to position [524, 0]
click at [50, 313] on span "Click here to close" at bounding box center [54, 312] width 109 height 545
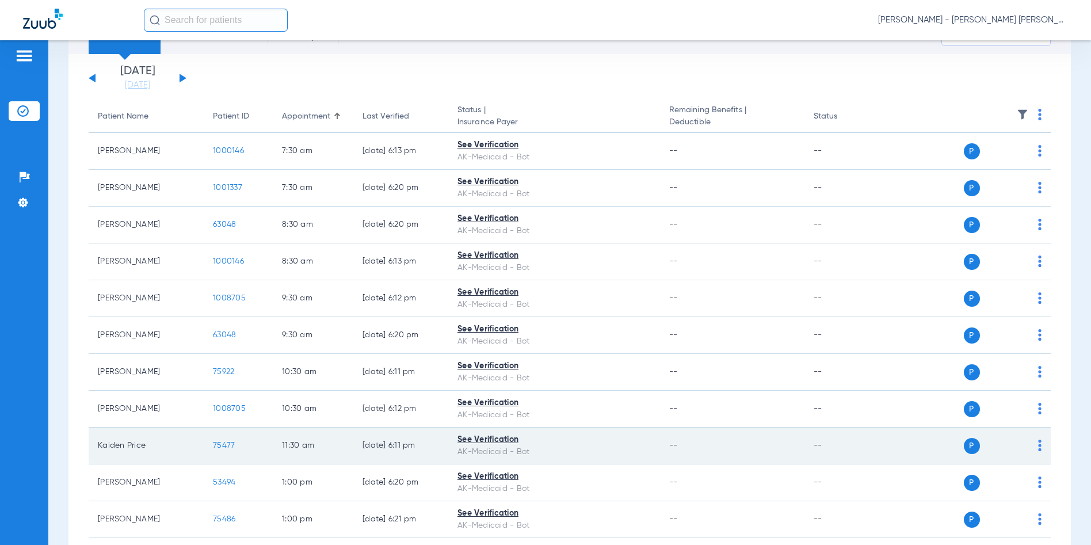
click at [224, 448] on span "75477" at bounding box center [224, 445] width 22 height 8
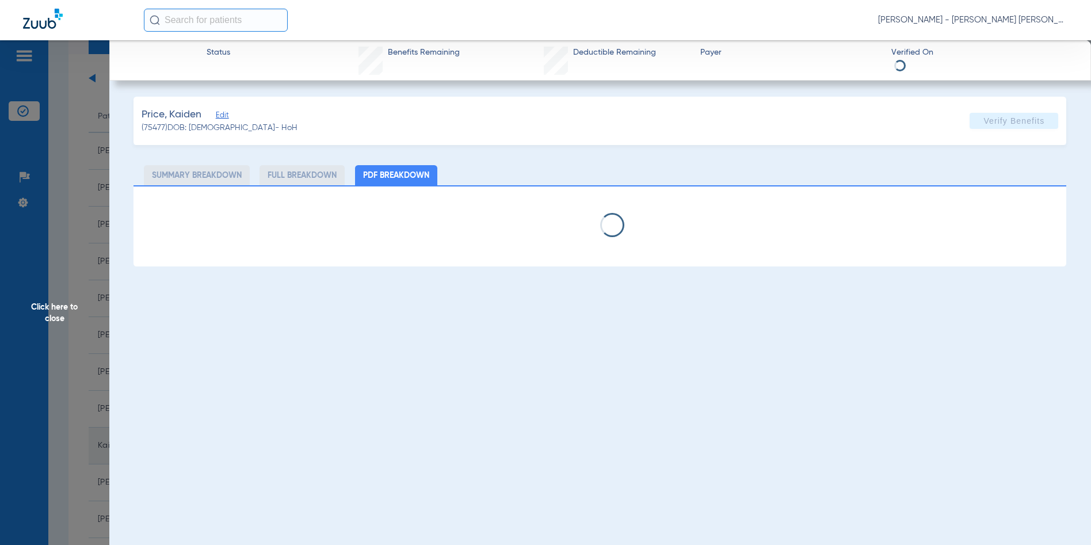
select select "page-width"
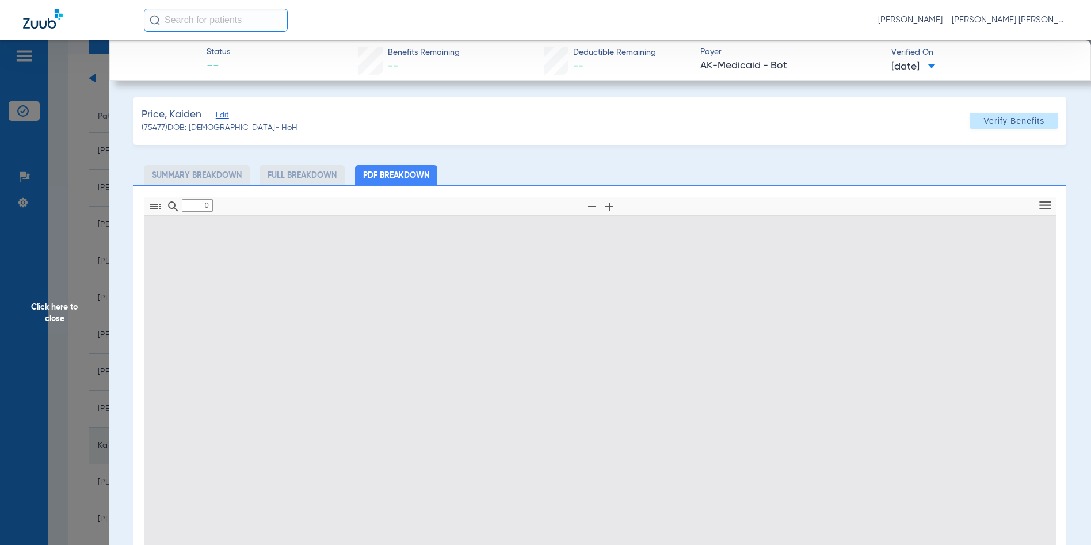
type input "1"
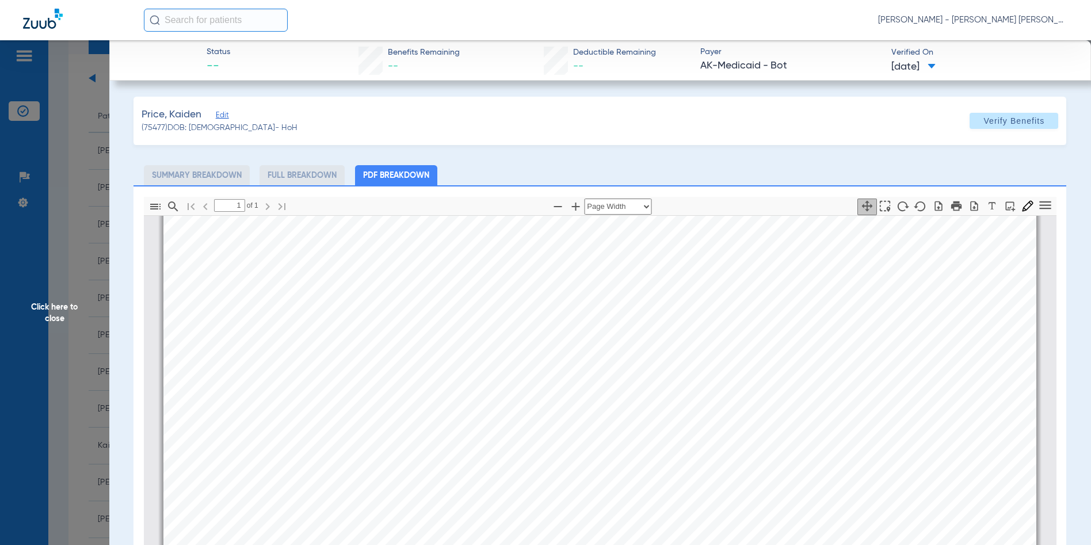
scroll to position [236, 0]
click at [40, 311] on span "Click here to close" at bounding box center [54, 312] width 109 height 545
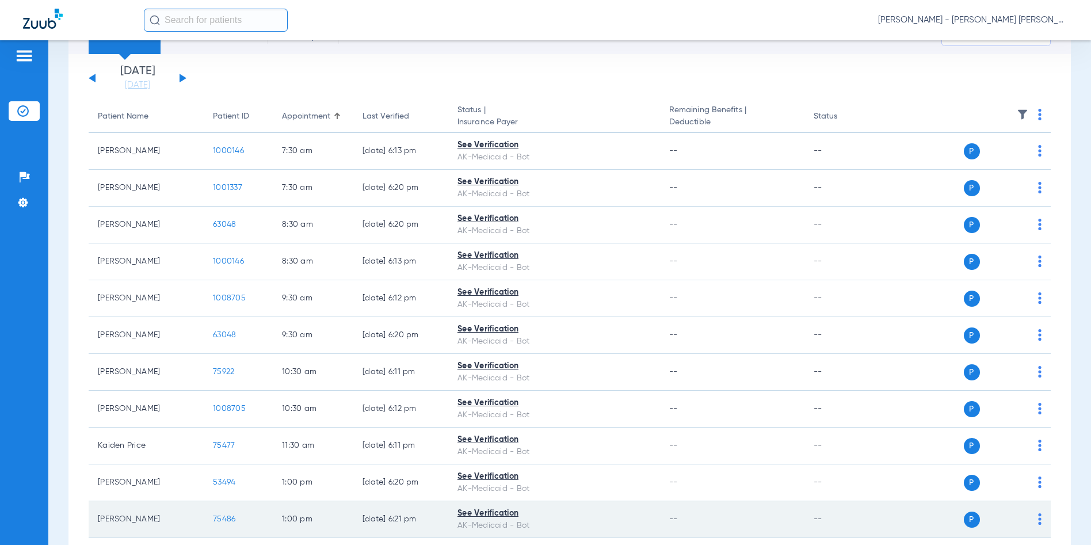
click at [219, 517] on span "75486" at bounding box center [224, 519] width 22 height 8
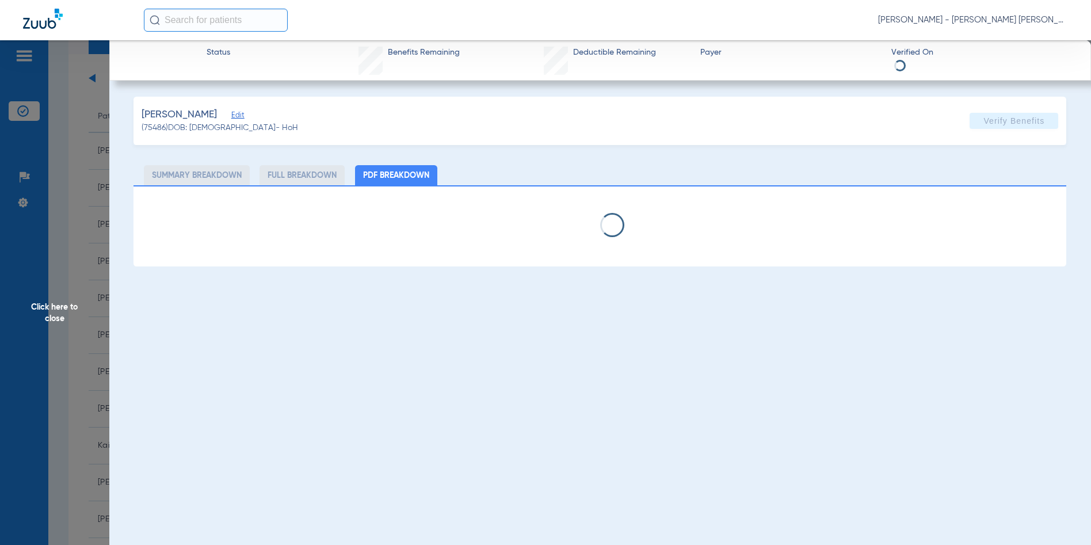
select select "page-width"
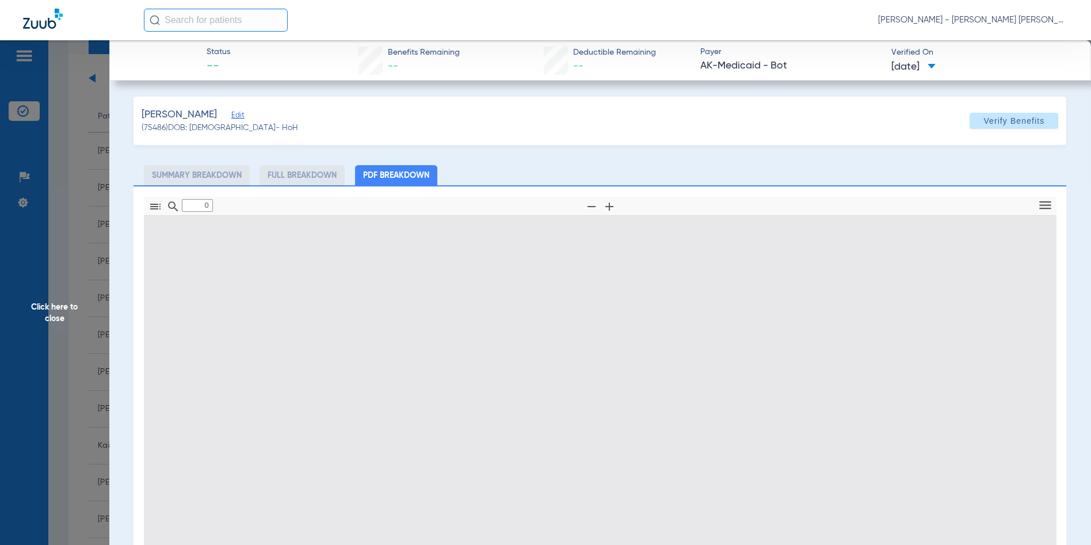
type input "1"
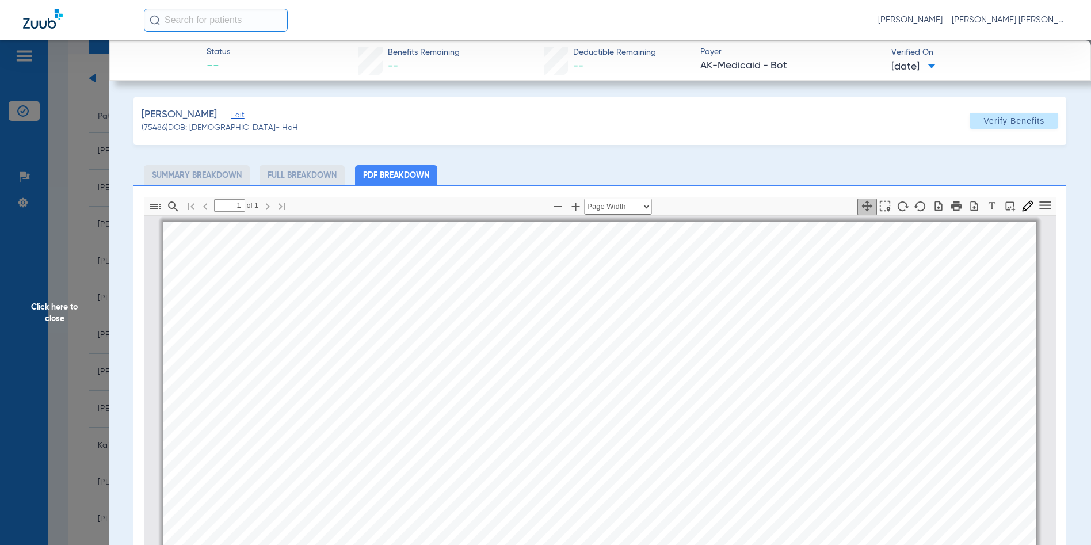
scroll to position [6, 0]
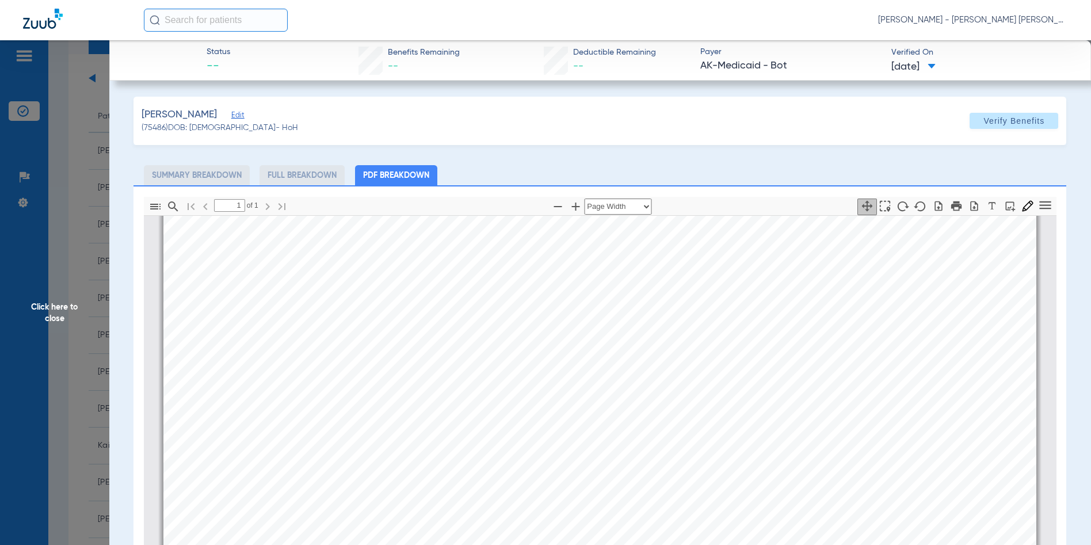
click at [47, 322] on span "Click here to close" at bounding box center [54, 312] width 109 height 545
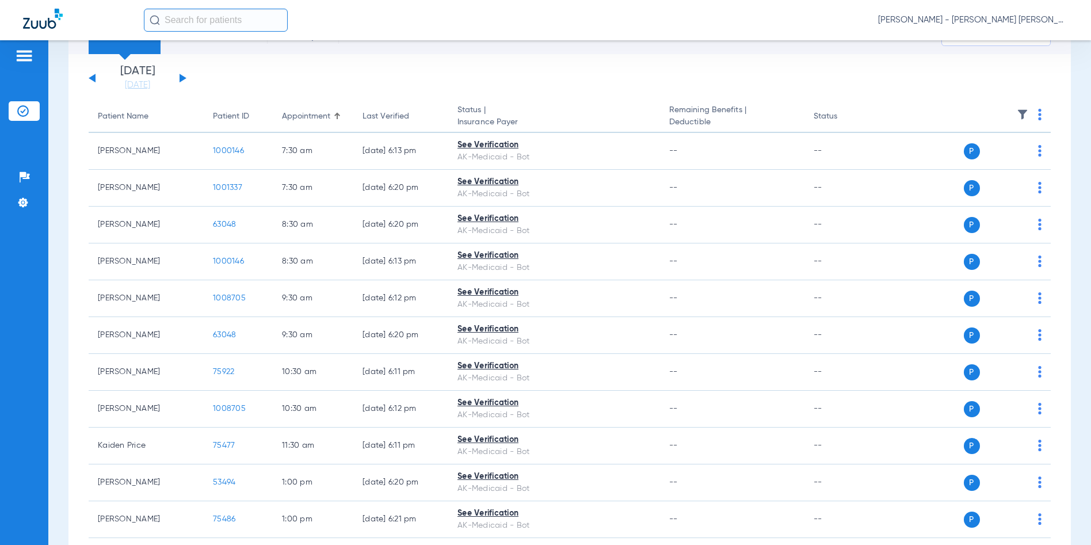
scroll to position [288, 0]
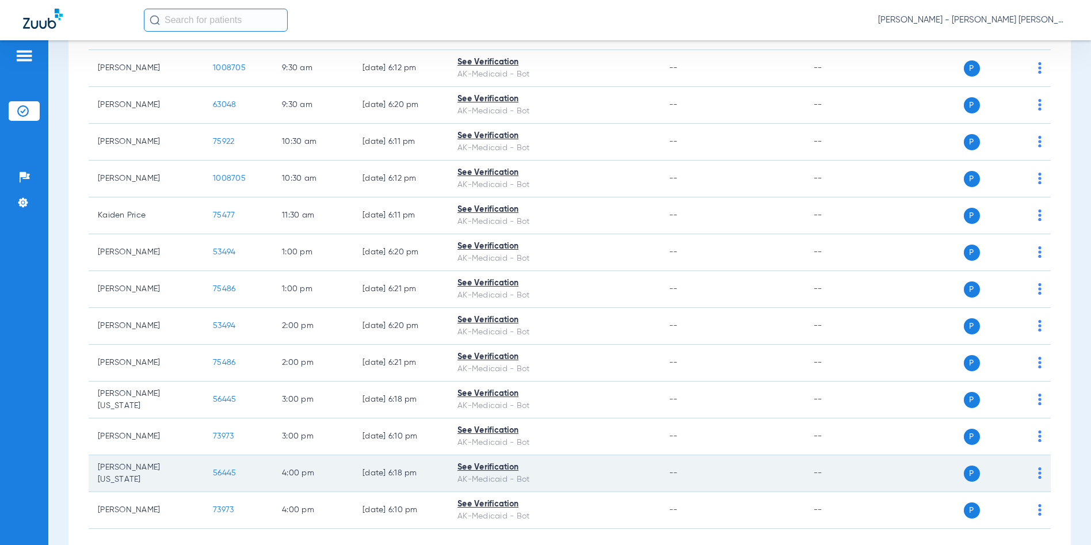
click at [234, 471] on span "56445" at bounding box center [224, 473] width 23 height 8
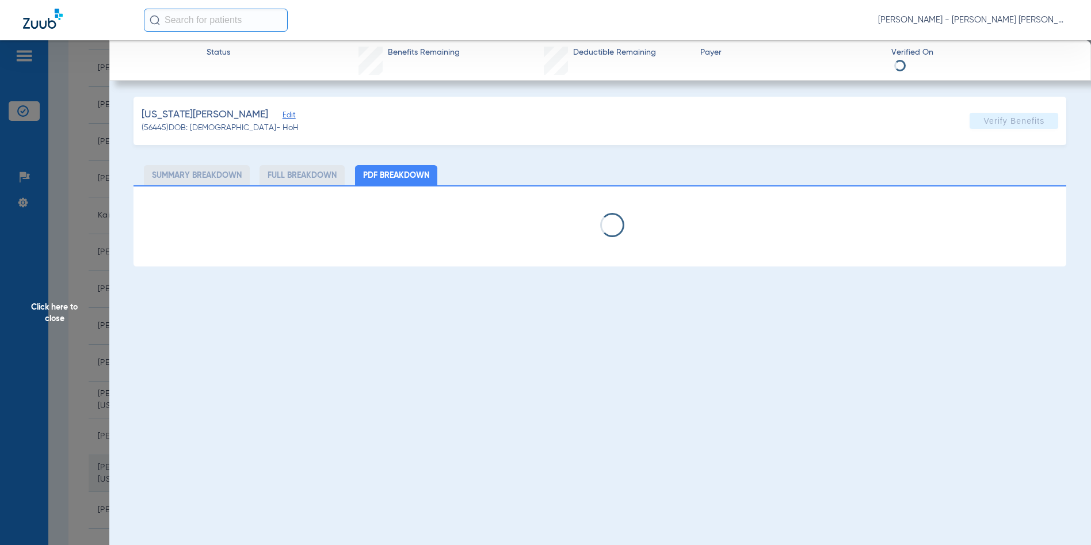
select select "page-width"
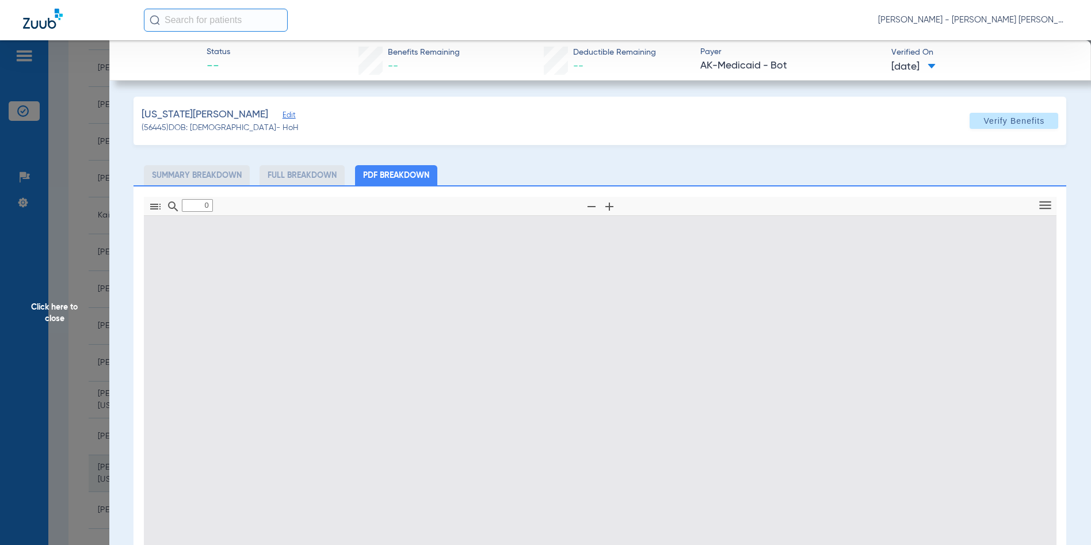
type input "1"
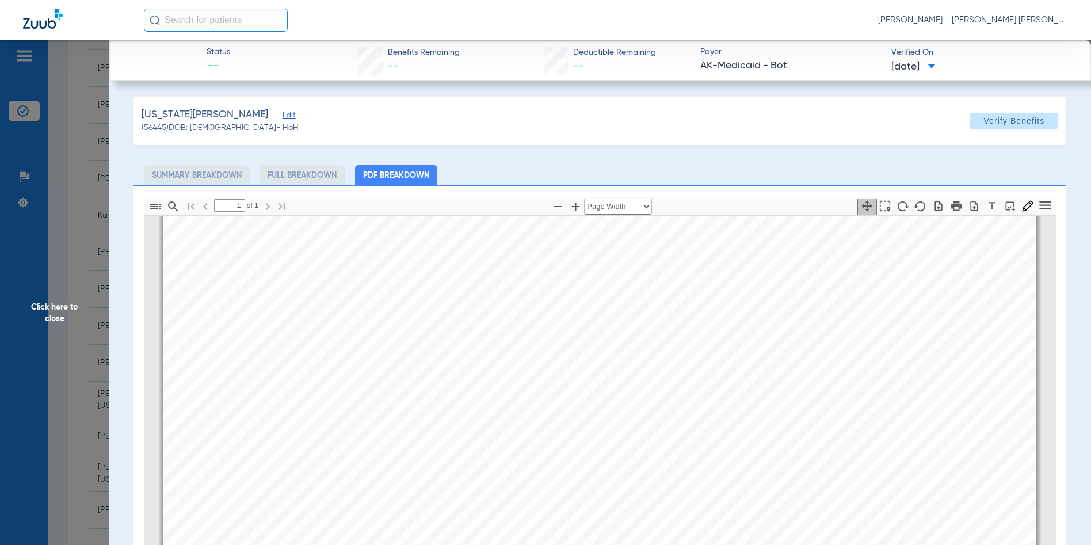
scroll to position [581, 0]
click at [65, 313] on span "Click here to close" at bounding box center [54, 312] width 109 height 545
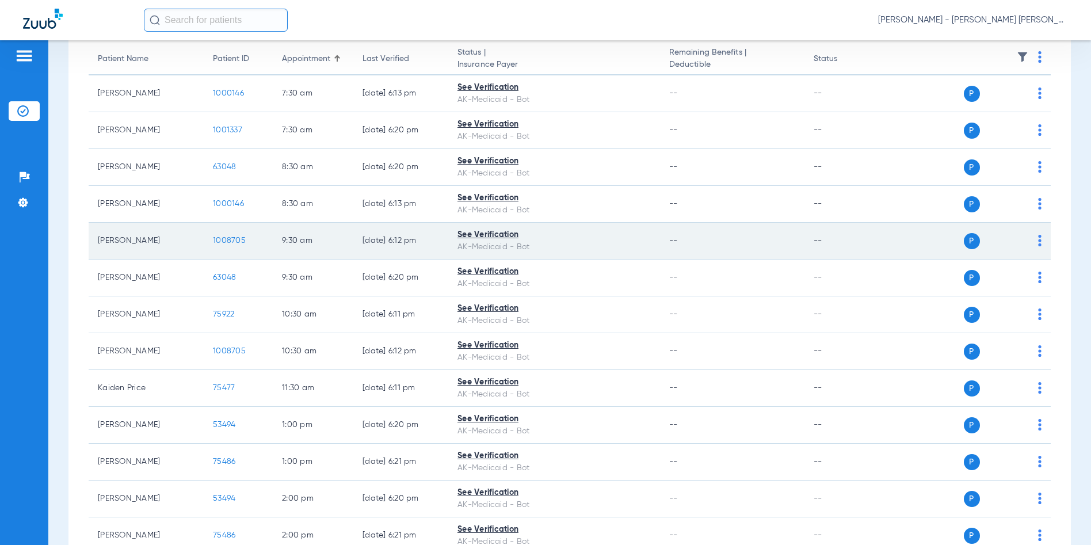
scroll to position [58, 0]
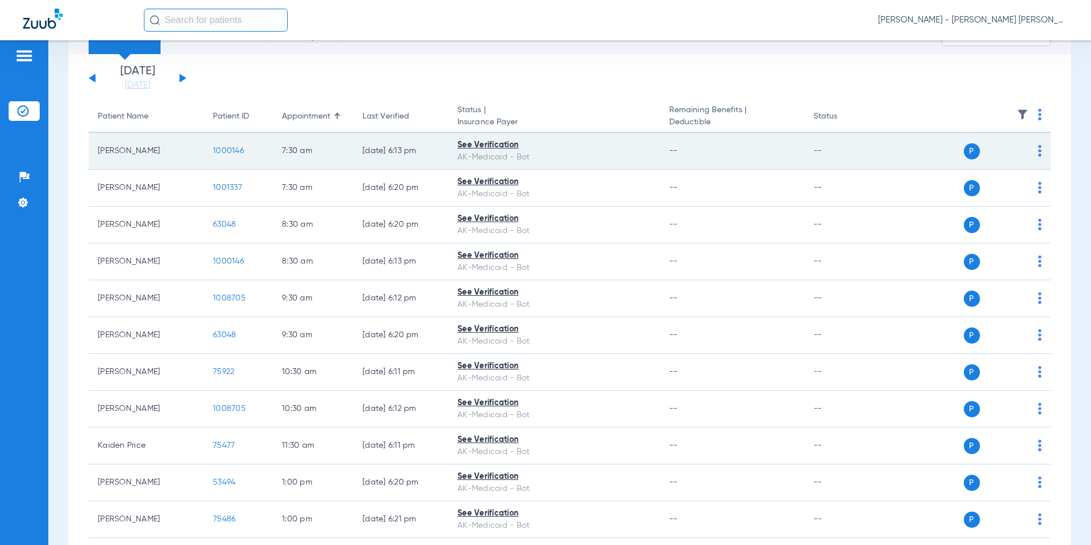
click at [235, 149] on span "1000146" at bounding box center [228, 151] width 31 height 8
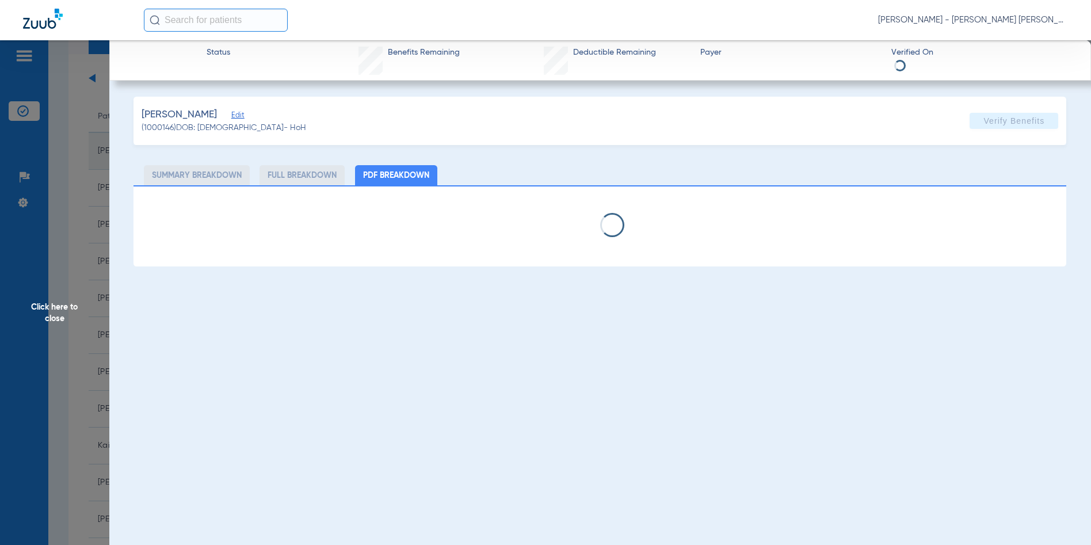
select select "page-width"
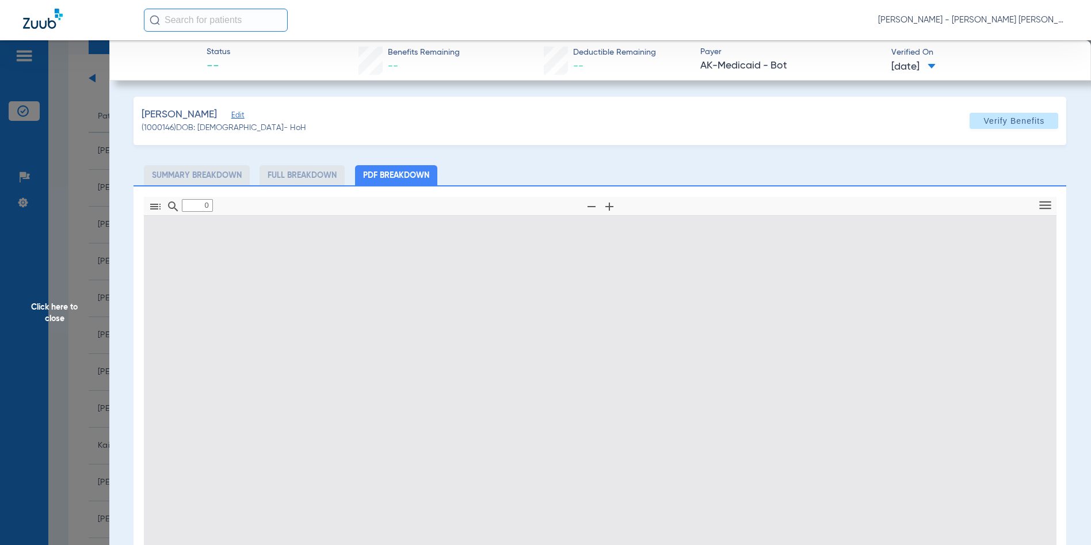
type input "1"
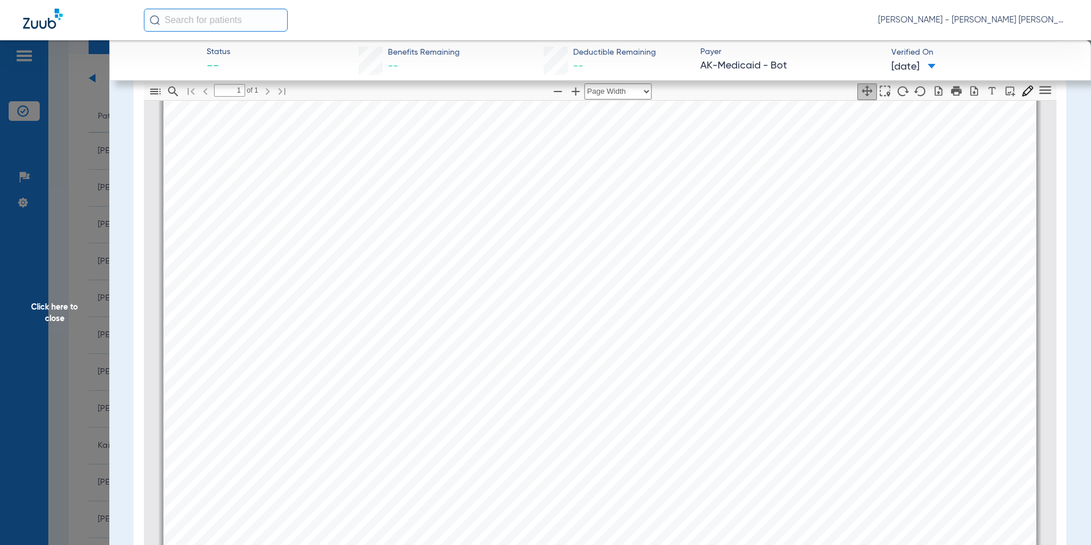
scroll to position [121, 0]
click at [62, 310] on span "Click here to close" at bounding box center [54, 312] width 109 height 545
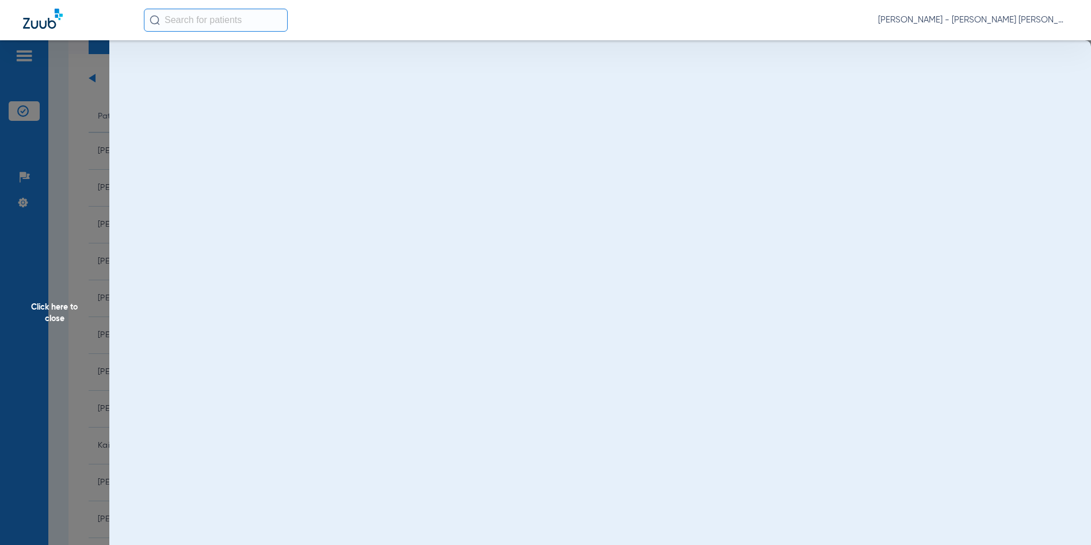
scroll to position [0, 0]
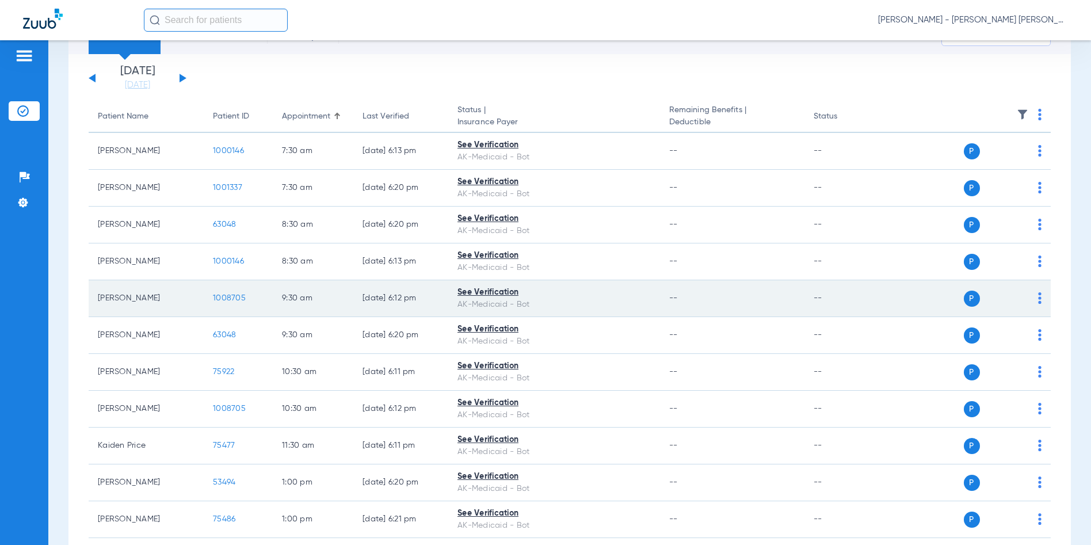
click at [226, 297] on span "1008705" at bounding box center [229, 298] width 33 height 8
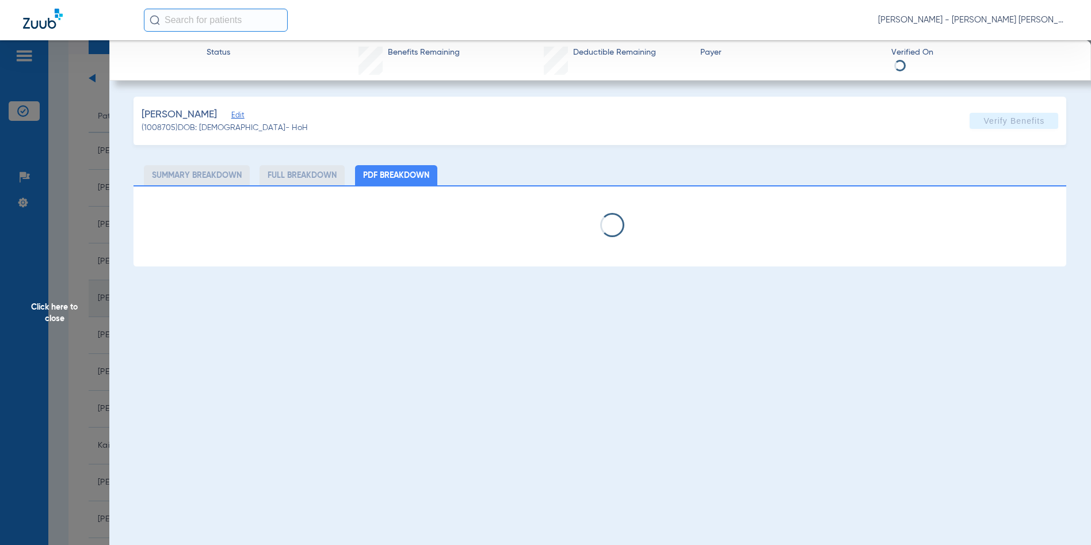
select select "page-width"
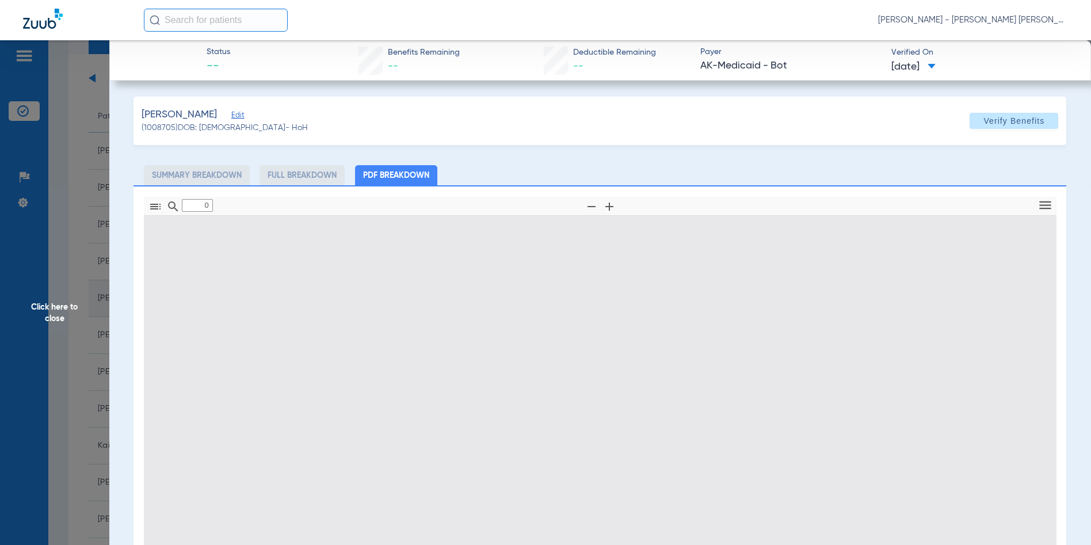
type input "1"
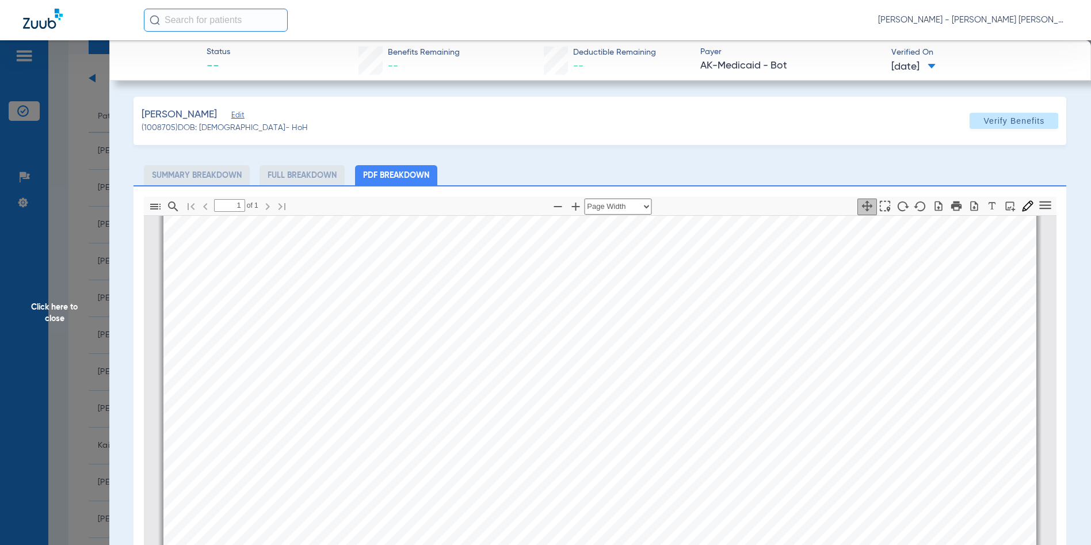
scroll to position [236, 0]
click at [48, 314] on span "Click here to close" at bounding box center [54, 312] width 109 height 545
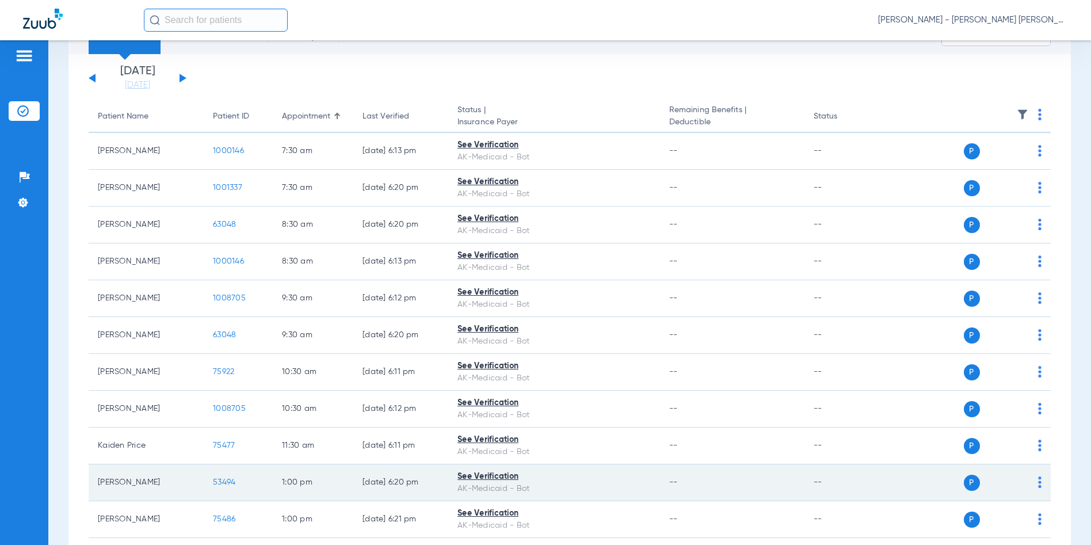
click at [232, 481] on span "53494" at bounding box center [224, 482] width 22 height 8
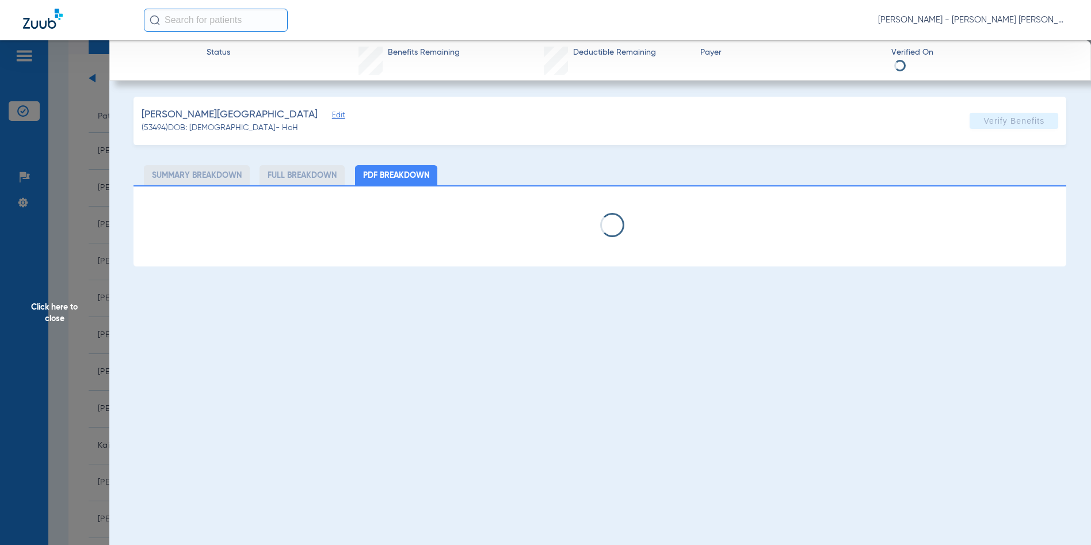
select select "page-width"
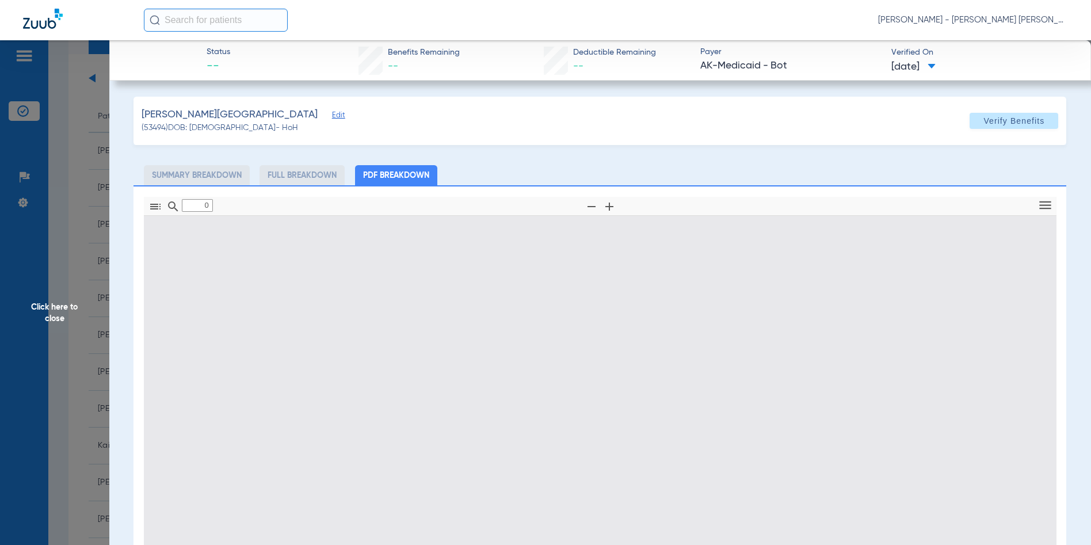
type input "1"
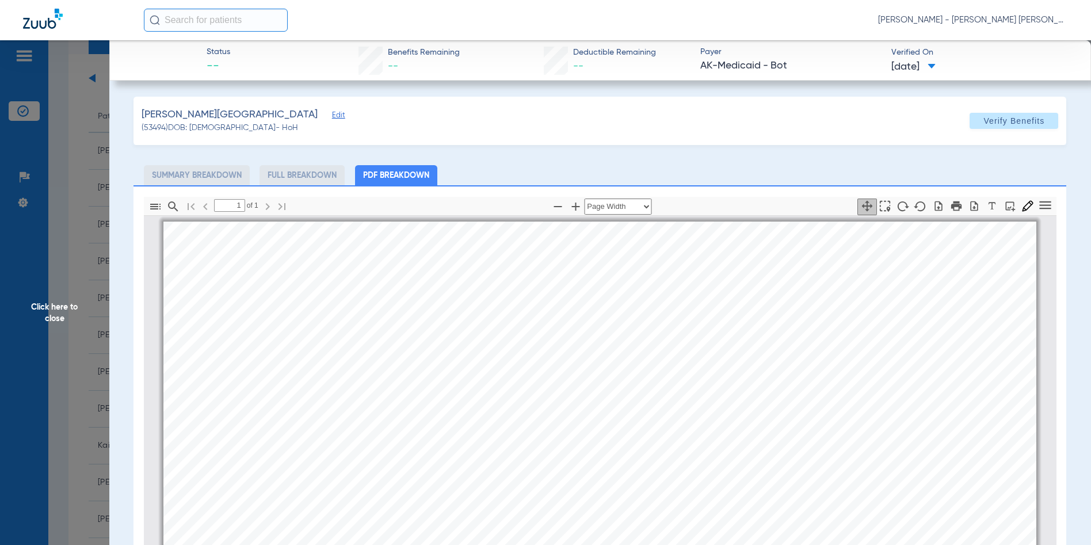
scroll to position [6, 0]
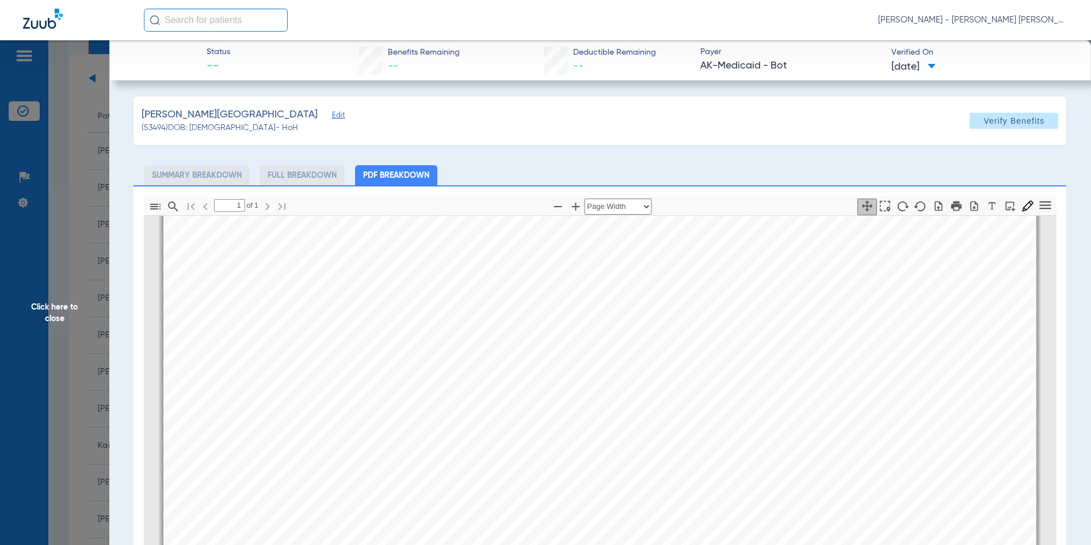
click at [40, 311] on span "Click here to close" at bounding box center [54, 312] width 109 height 545
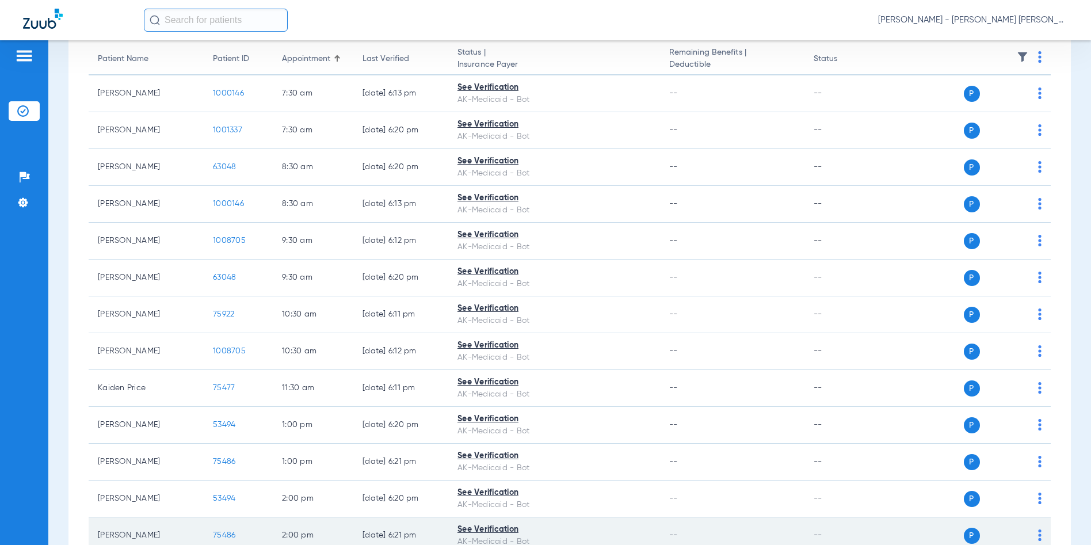
scroll to position [231, 0]
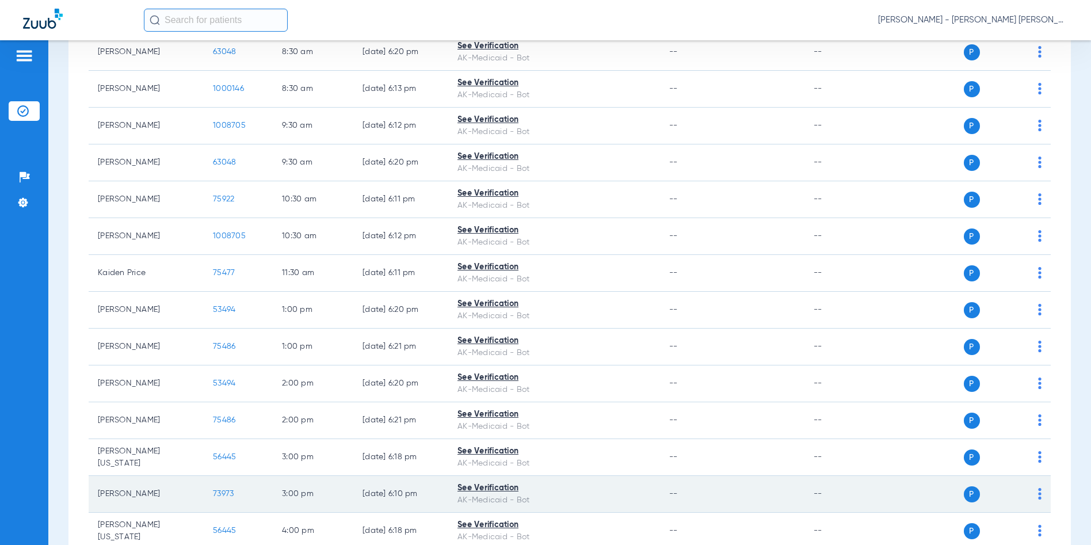
click at [227, 491] on span "73973" at bounding box center [223, 494] width 21 height 8
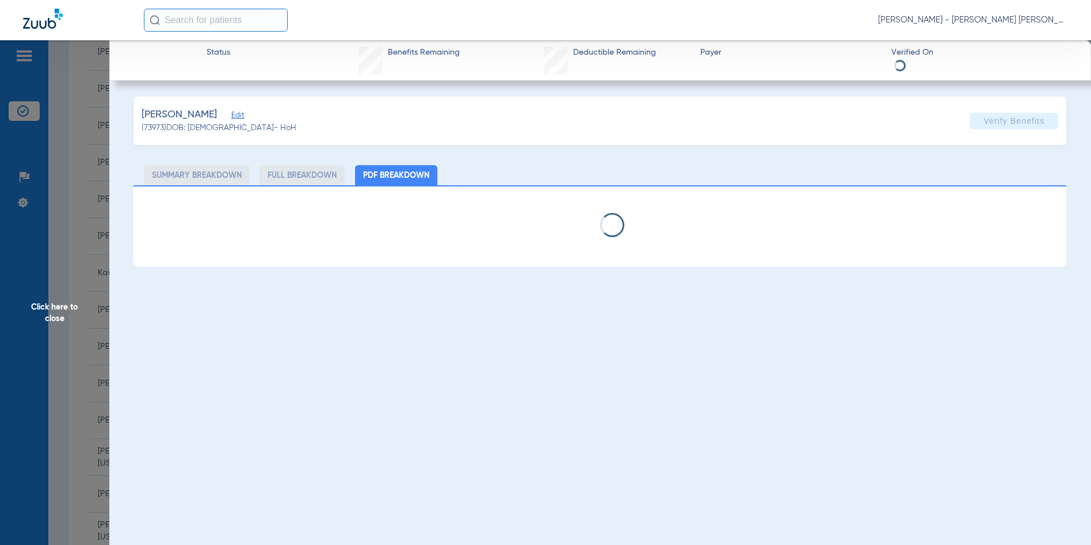
select select "page-width"
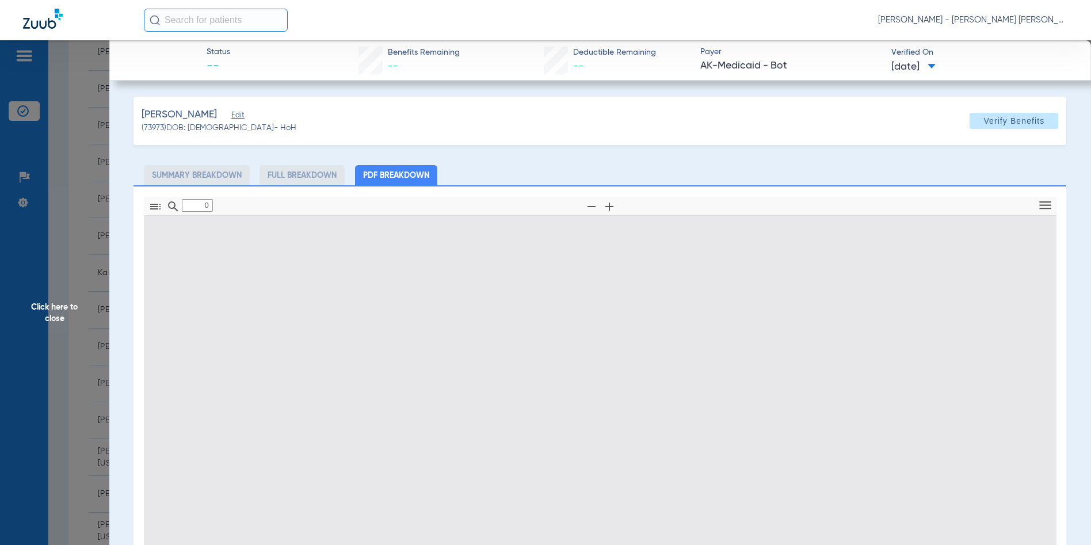
type input "1"
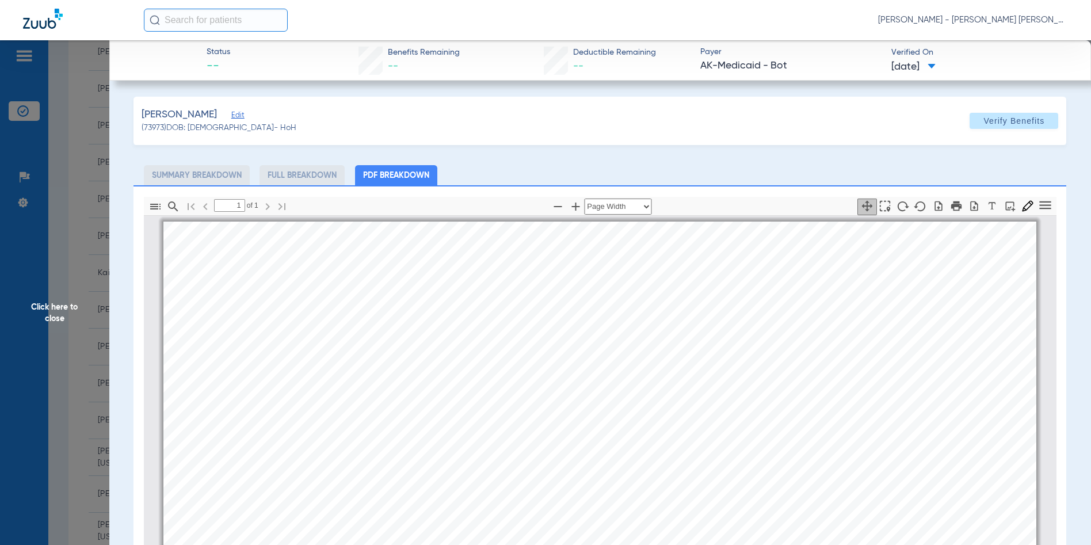
scroll to position [6, 0]
